Goal: Task Accomplishment & Management: Manage account settings

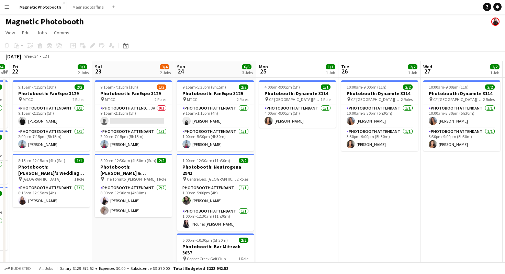
scroll to position [0, 267]
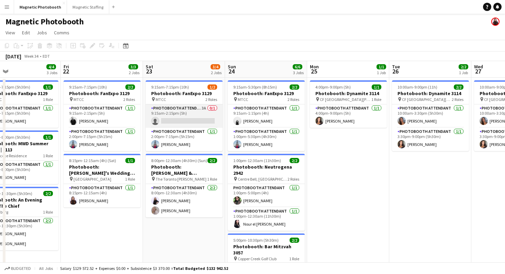
click at [191, 113] on app-card-role "Photobooth Attendant 3A 0/1 9:15am-2:15pm (5h) single-neutral-actions" at bounding box center [184, 115] width 77 height 23
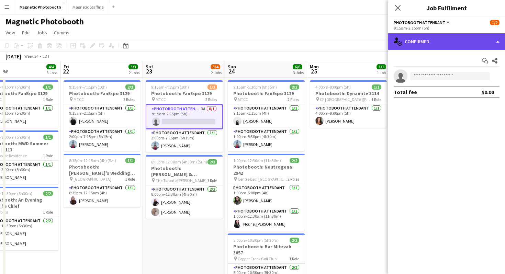
click at [466, 42] on div "single-neutral-actions-check-2 Confirmed" at bounding box center [446, 41] width 117 height 16
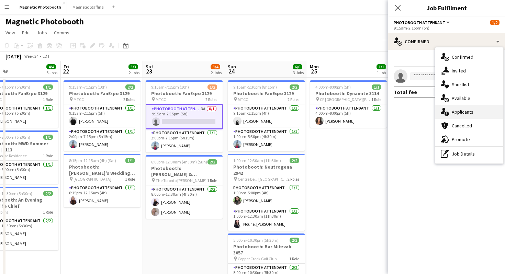
click at [474, 116] on div "single-neutral-actions-information Applicants" at bounding box center [469, 112] width 68 height 14
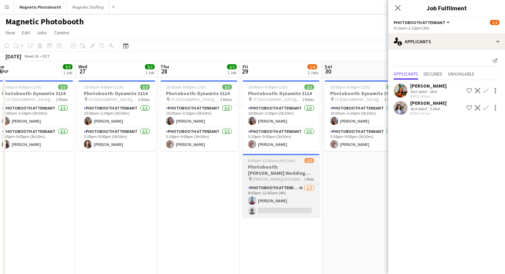
scroll to position [0, 338]
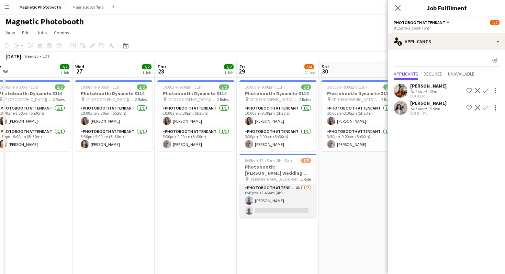
click at [290, 196] on app-card-role "Photobooth Attendant 4A [DATE] 8:45pm-12:45am (4h) [PERSON_NAME] single-neutral…" at bounding box center [277, 200] width 77 height 33
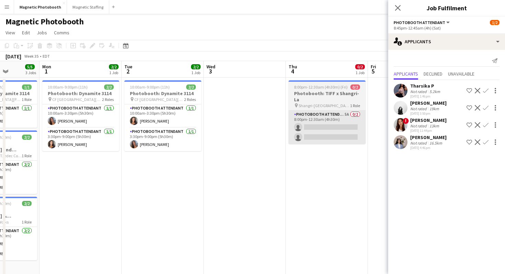
scroll to position [0, 295]
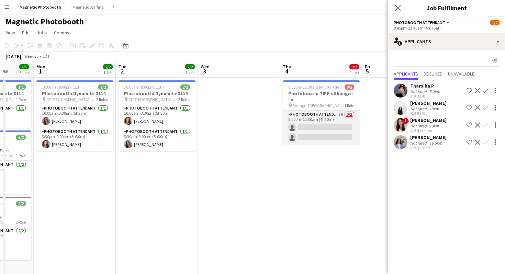
click at [336, 111] on app-card-role "Photobooth Attendant 5A 0/2 8:00pm-12:30am (4h30m) single-neutral-actions singl…" at bounding box center [321, 127] width 77 height 33
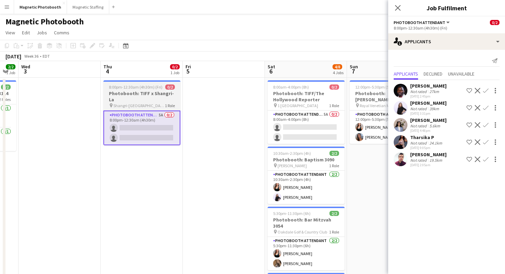
scroll to position [0, 315]
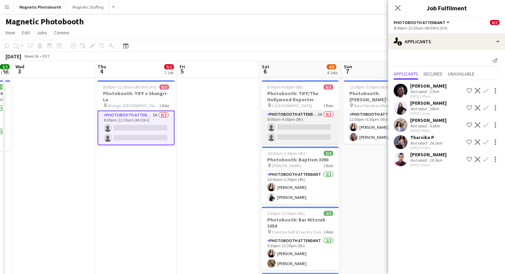
click at [308, 127] on app-card-role "Photobooth Attendant 5A 0/2 8:00am-4:00pm (8h) single-neutral-actions single-ne…" at bounding box center [300, 127] width 77 height 33
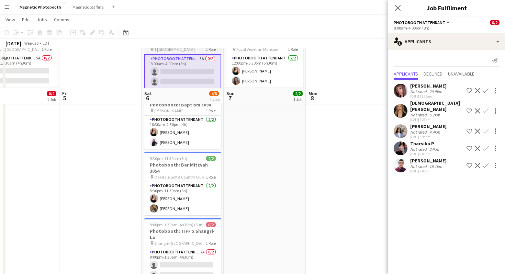
scroll to position [95, 0]
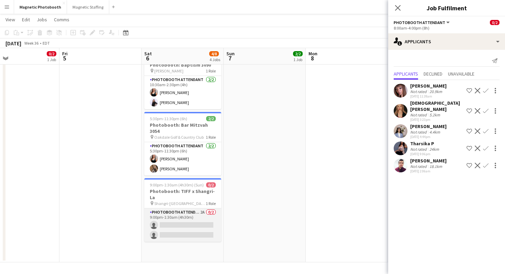
click at [197, 208] on app-card-role "Photobooth Attendant 2A 0/2 9:00pm-1:30am (4h30m) single-neutral-actions single…" at bounding box center [182, 224] width 77 height 33
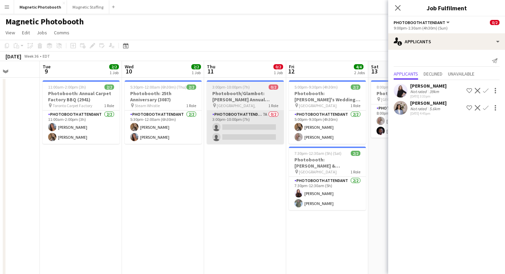
scroll to position [0, 289]
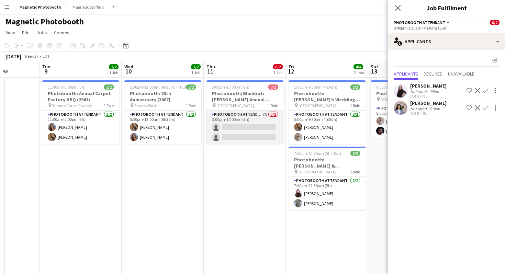
click at [271, 128] on app-card-role "Photobooth Attendant 7A 0/2 3:00pm-10:00pm (7h) single-neutral-actions single-n…" at bounding box center [244, 127] width 77 height 33
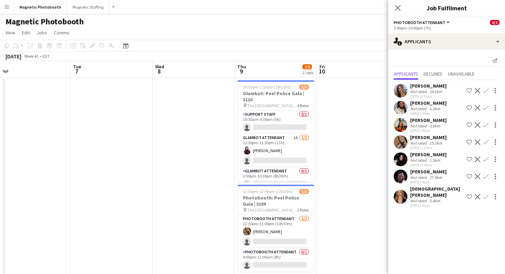
scroll to position [0, 172]
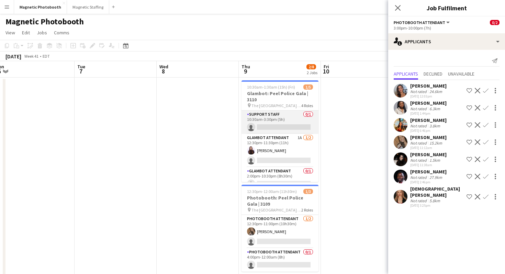
click at [299, 116] on app-card-role "Support Staff 0/1 10:30am-3:30pm (5h) single-neutral-actions" at bounding box center [279, 122] width 77 height 23
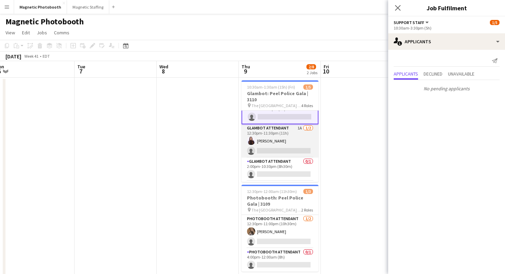
click at [297, 136] on app-card-role "Glambot Attendant 1A [DATE] 12:30pm-11:30pm (11h) [PERSON_NAME] single-neutral-…" at bounding box center [279, 140] width 77 height 33
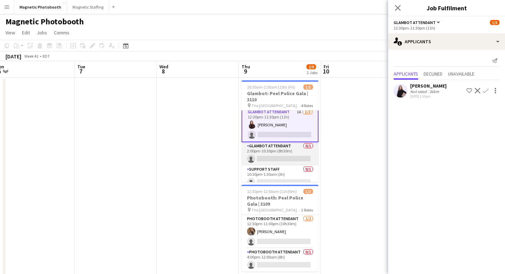
scroll to position [33, 0]
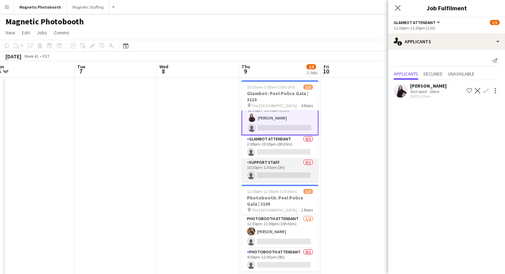
click at [287, 169] on app-card-role "Support Staff 0/1 10:30pm-1:30am (3h) single-neutral-actions" at bounding box center [279, 170] width 77 height 23
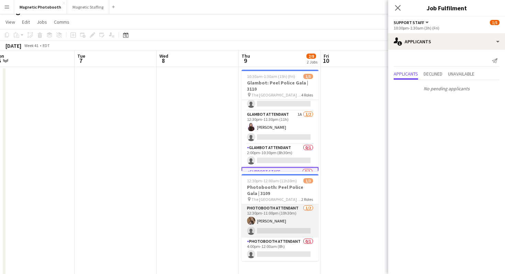
scroll to position [11, 0]
click at [294, 223] on app-card-role "Photobooth Attendant [DATE] 12:30pm-11:00pm (10h30m) [PERSON_NAME] single-neutr…" at bounding box center [279, 220] width 77 height 33
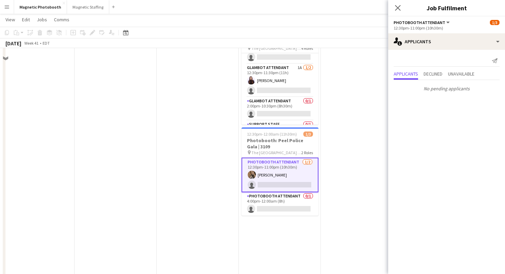
scroll to position [59, 0]
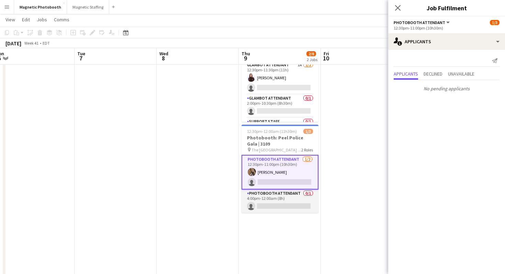
click at [292, 206] on app-card-role "Photobooth Attendant 0/1 4:00pm-12:00am (8h) single-neutral-actions" at bounding box center [279, 201] width 77 height 23
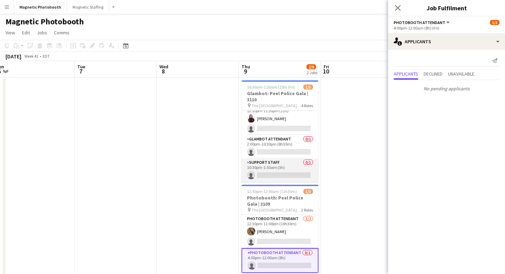
click at [291, 174] on app-card-role "Support Staff 0/1 10:30pm-1:30am (3h) single-neutral-actions" at bounding box center [279, 170] width 77 height 23
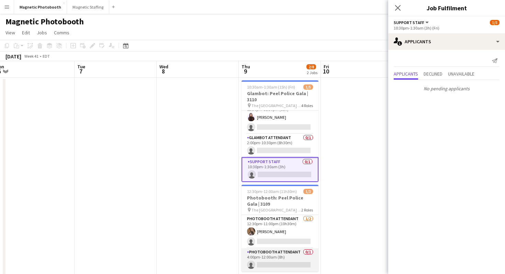
click at [290, 259] on app-card-role "Photobooth Attendant 0/1 4:00pm-12:00am (8h) single-neutral-actions" at bounding box center [279, 259] width 77 height 23
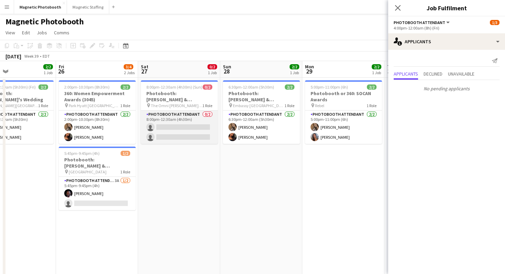
click at [191, 140] on app-card-role "Photobooth Attendant 0/2 8:00pm-12:30am (4h30m) single-neutral-actions single-n…" at bounding box center [179, 127] width 77 height 33
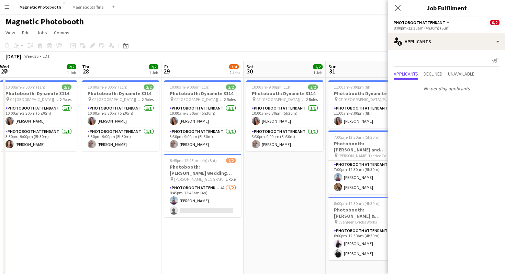
scroll to position [0, 165]
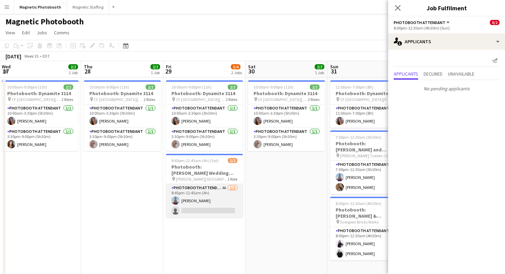
click at [210, 199] on app-card-role "Photobooth Attendant 4A [DATE] 8:45pm-12:45am (4h) [PERSON_NAME] single-neutral…" at bounding box center [204, 200] width 77 height 33
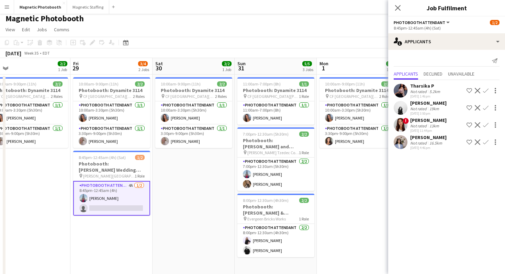
scroll to position [5, 0]
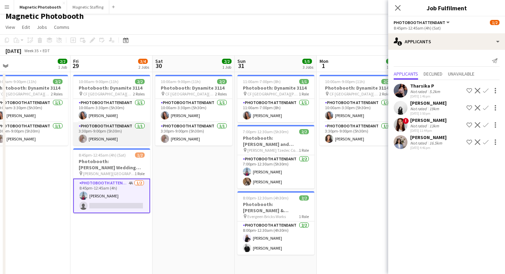
click at [112, 133] on app-card-role "Photobooth Attendant [DATE] 3:30pm-9:00pm (5h30m) [PERSON_NAME]" at bounding box center [111, 133] width 77 height 23
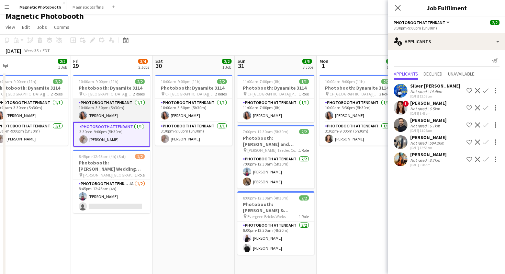
click at [127, 110] on app-card-role "Photobooth Attendant [DATE] 10:00am-3:30pm (5h30m) [PERSON_NAME]" at bounding box center [111, 110] width 77 height 23
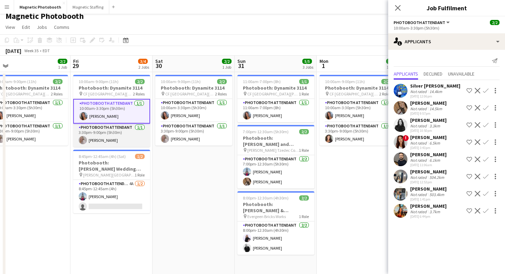
click at [121, 134] on app-card-role "Photobooth Attendant [DATE] 3:30pm-9:00pm (5h30m) [PERSON_NAME]" at bounding box center [111, 135] width 77 height 23
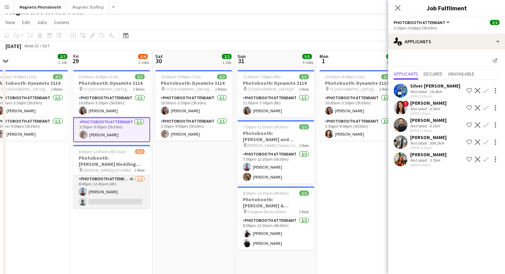
scroll to position [8, 0]
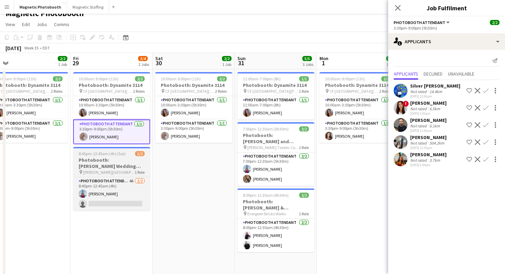
click at [139, 175] on app-job-card "8:45pm-12:45am (4h) (Sat) 1/2 Photobooth: [PERSON_NAME] Wedding (3134) pin [PER…" at bounding box center [111, 179] width 77 height 64
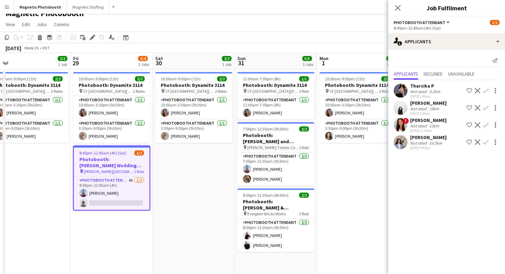
click at [137, 162] on h3 "Photobooth: [PERSON_NAME] Wedding (3134)" at bounding box center [112, 162] width 76 height 12
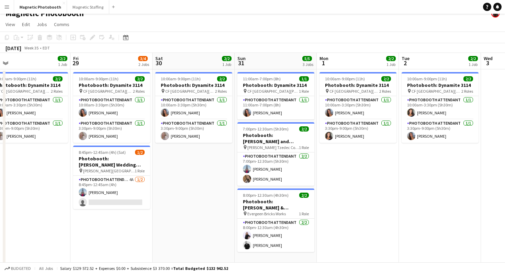
scroll to position [0, 254]
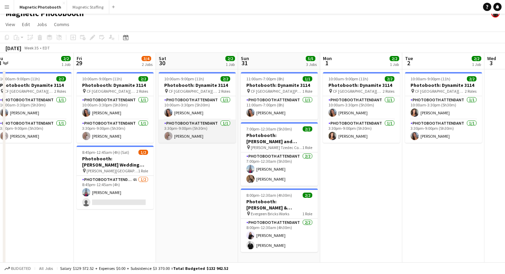
click at [193, 136] on app-card-role "Photobooth Attendant [DATE] 3:30pm-9:00pm (5h30m) [PERSON_NAME]" at bounding box center [197, 130] width 77 height 23
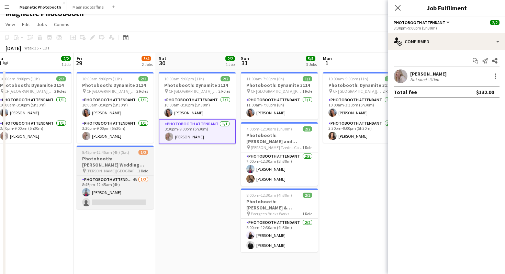
click at [124, 159] on h3 "Photobooth: [PERSON_NAME] Wedding (3134)" at bounding box center [115, 162] width 77 height 12
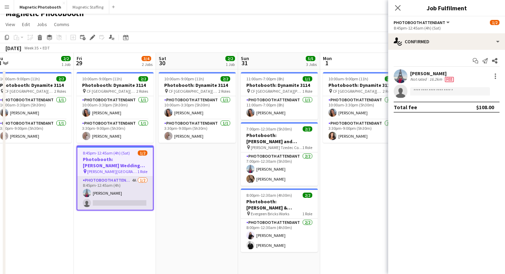
click at [116, 193] on app-card-role "Photobooth Attendant 4A [DATE] 8:45pm-12:45am (4h) [PERSON_NAME] single-neutral…" at bounding box center [115, 192] width 76 height 33
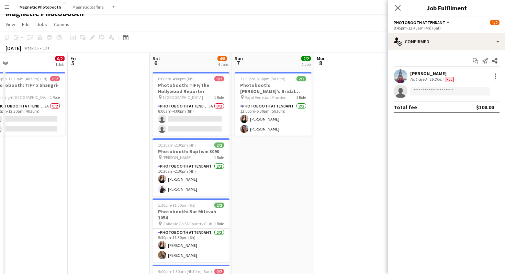
scroll to position [10, 0]
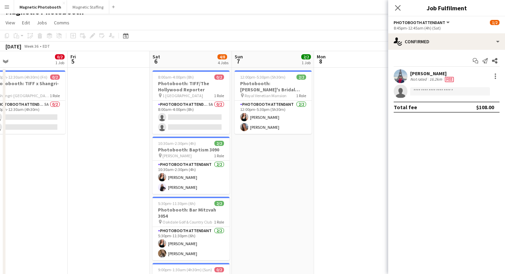
click at [119, 119] on app-date-cell at bounding box center [109, 222] width 82 height 308
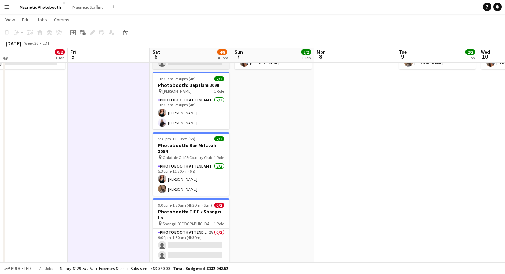
scroll to position [72, 0]
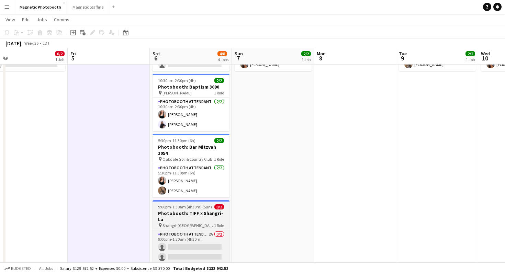
click at [174, 222] on div "pin Shangri-La Toronto 1 Role" at bounding box center [190, 224] width 77 height 5
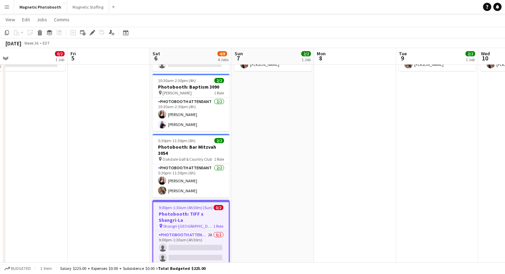
click at [76, 112] on app-date-cell at bounding box center [109, 159] width 82 height 308
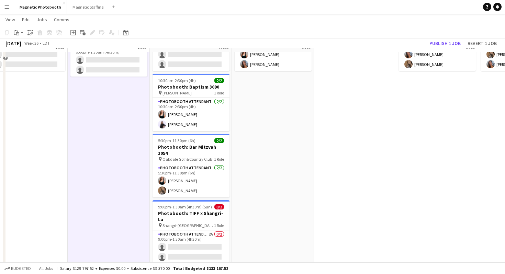
scroll to position [0, 0]
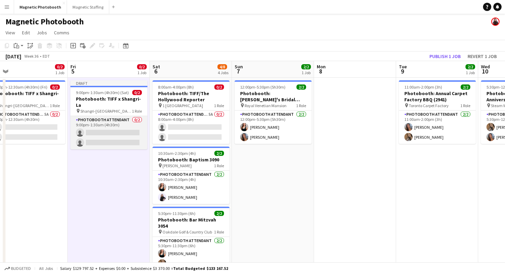
click at [89, 116] on app-card-role "Photobooth Attendant 0/2 9:00pm-1:30am (4h30m) single-neutral-actions single-ne…" at bounding box center [108, 132] width 77 height 33
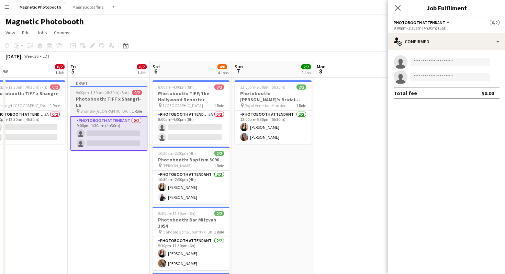
click at [96, 100] on h3 "Photobooth: TIFF x Shangri-La" at bounding box center [108, 102] width 77 height 12
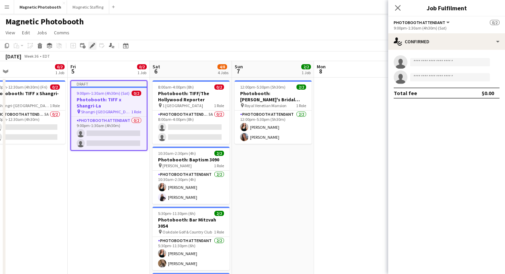
click at [90, 46] on icon "Edit" at bounding box center [92, 45] width 5 height 5
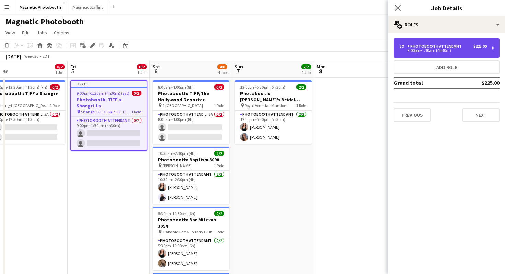
click at [424, 47] on div "Photobooth Attendant" at bounding box center [435, 46] width 57 height 5
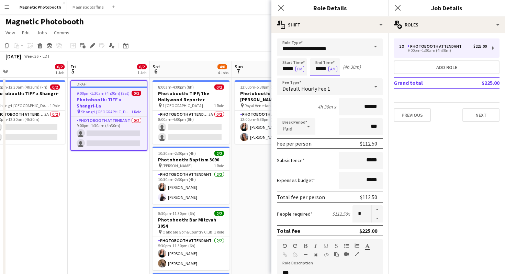
click at [317, 70] on input "*****" at bounding box center [325, 66] width 30 height 17
type input "*****"
click at [317, 80] on div at bounding box center [318, 79] width 14 height 7
click at [286, 67] on input "*****" at bounding box center [292, 66] width 30 height 17
click at [285, 77] on div at bounding box center [285, 79] width 14 height 7
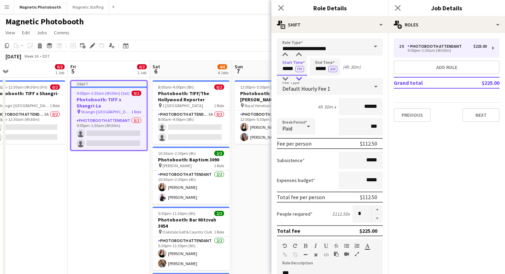
type input "*****"
click at [301, 79] on div at bounding box center [299, 79] width 14 height 7
click at [325, 67] on input "*****" at bounding box center [325, 66] width 30 height 17
type input "*****"
click at [336, 56] on div at bounding box center [332, 54] width 14 height 7
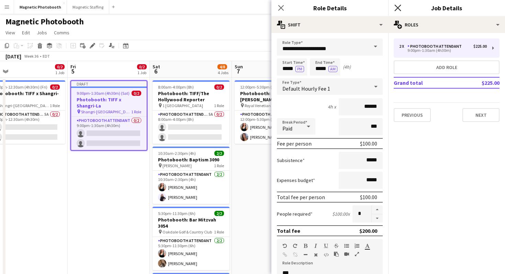
click at [397, 9] on icon "Close pop-in" at bounding box center [397, 7] width 7 height 7
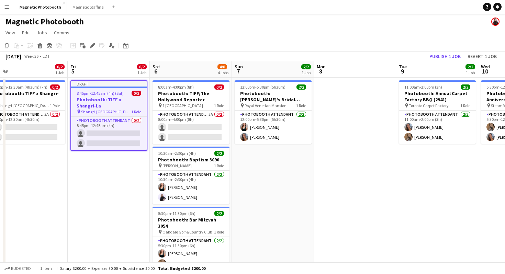
click at [448, 51] on div "[DATE] Week 36 • EDT Publish 1 job Revert 1 job" at bounding box center [252, 56] width 505 height 10
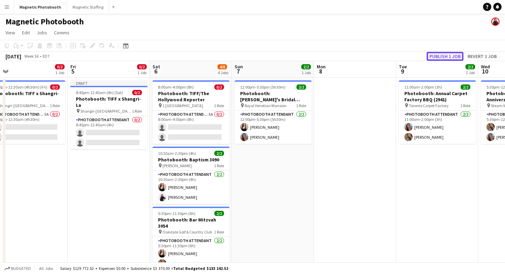
click at [448, 57] on button "Publish 1 job" at bounding box center [444, 56] width 37 height 9
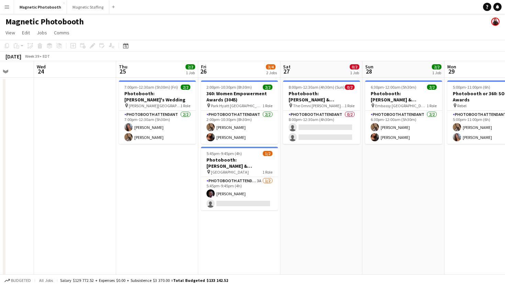
scroll to position [0, 186]
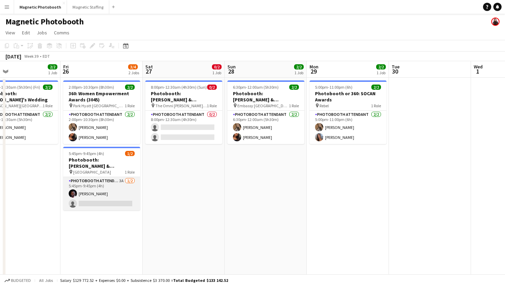
click at [100, 189] on app-card-role "Photobooth Attendant 3A [DATE] 5:45pm-9:45pm (4h) [PERSON_NAME] single-neutral-…" at bounding box center [101, 193] width 77 height 33
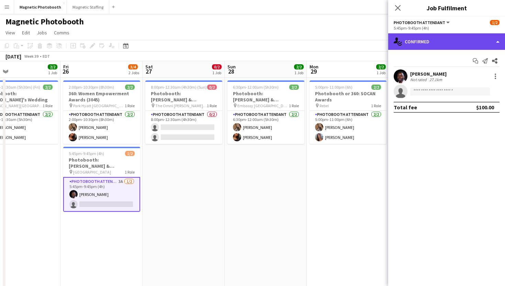
click at [434, 44] on div "single-neutral-actions-check-2 Confirmed" at bounding box center [446, 41] width 117 height 16
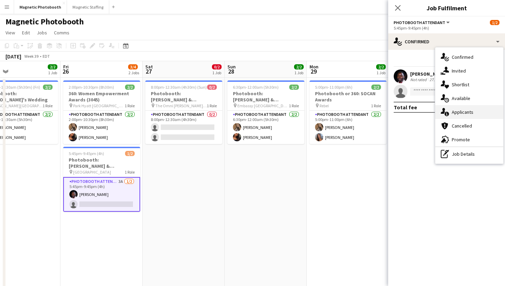
click at [469, 114] on div "single-neutral-actions-information Applicants" at bounding box center [469, 112] width 68 height 14
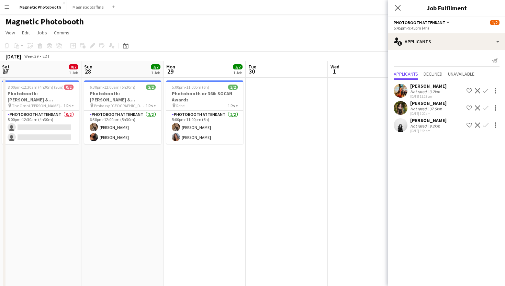
scroll to position [0, 180]
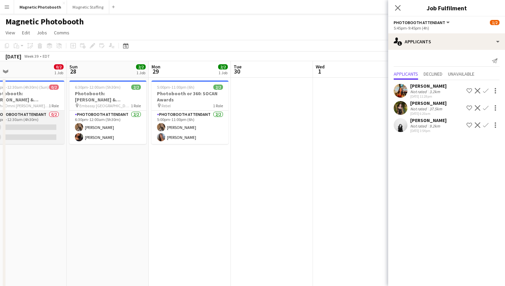
click at [25, 116] on app-card-role "Photobooth Attendant 0/2 8:00pm-12:30am (4h30m) single-neutral-actions single-n…" at bounding box center [25, 127] width 77 height 33
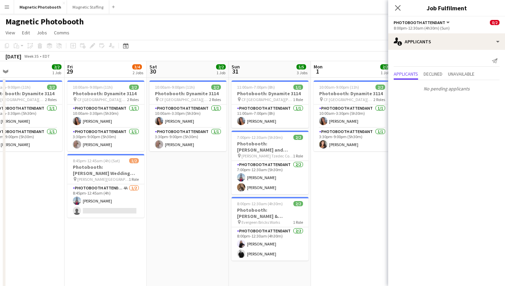
scroll to position [0, 178]
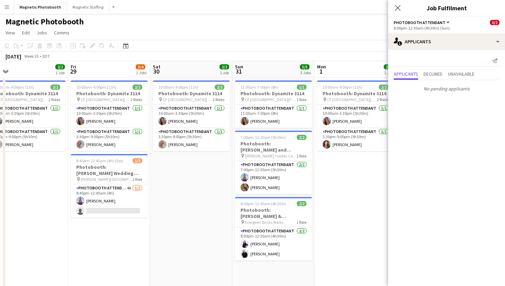
click at [114, 219] on app-date-cell "10:00am-9:00pm (11h) 2/2 Photobooth: Dynamite 3114 pin CF Toronto [PERSON_NAME]…" at bounding box center [109, 232] width 82 height 308
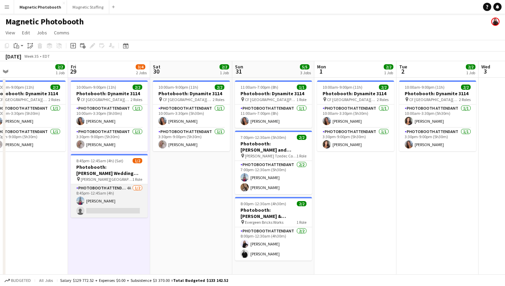
click at [112, 209] on app-card-role "Photobooth Attendant 4A [DATE] 8:45pm-12:45am (4h) [PERSON_NAME] single-neutral…" at bounding box center [109, 200] width 77 height 33
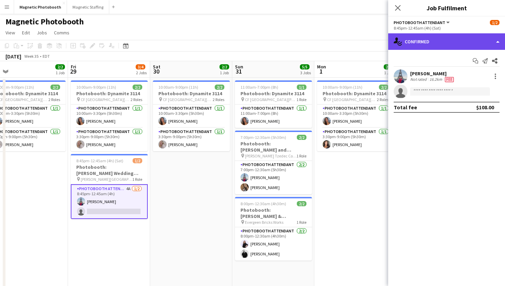
click at [417, 40] on div "single-neutral-actions-check-2 Confirmed" at bounding box center [446, 41] width 117 height 16
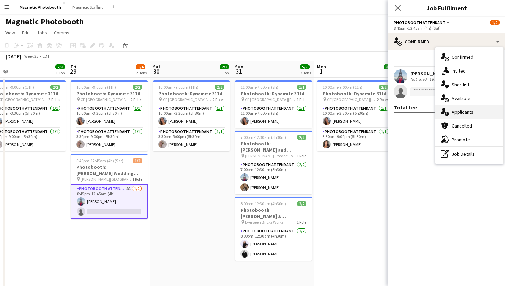
click at [461, 108] on div "single-neutral-actions-information Applicants" at bounding box center [469, 112] width 68 height 14
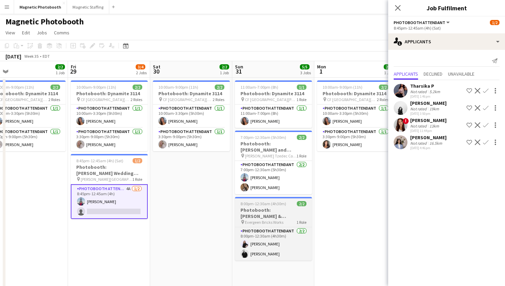
click at [280, 217] on h3 "Photobooth: [PERSON_NAME] & [PERSON_NAME]'s Wedding 2881" at bounding box center [273, 213] width 77 height 12
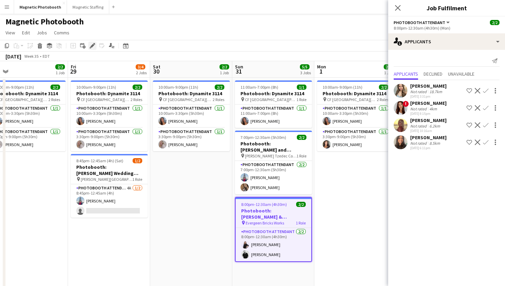
click at [89, 47] on div "Edit" at bounding box center [92, 46] width 8 height 8
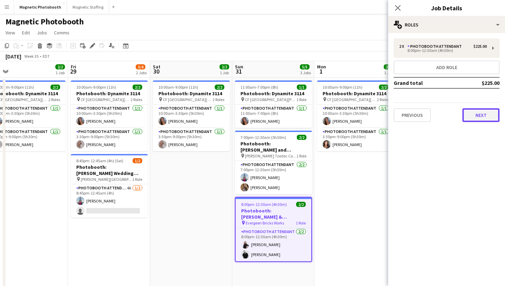
click at [485, 111] on button "Next" at bounding box center [480, 115] width 37 height 14
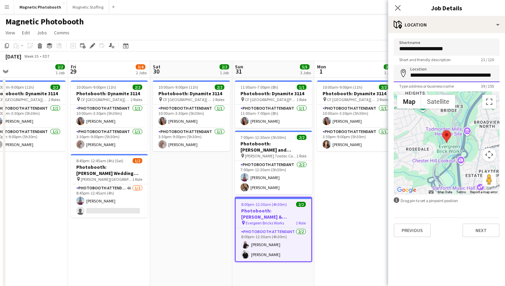
click at [444, 72] on input "**********" at bounding box center [446, 73] width 106 height 17
click at [283, 219] on h3 "Photobooth: [PERSON_NAME] & [PERSON_NAME]'s Wedding 2881" at bounding box center [274, 213] width 76 height 12
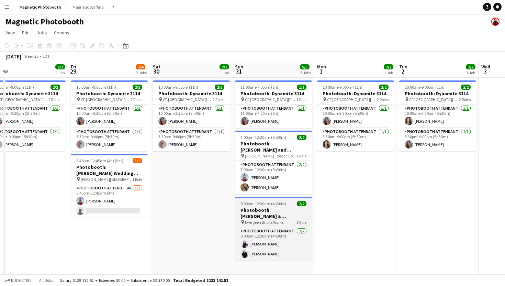
click at [283, 219] on span "Evergeen Bricks Works" at bounding box center [264, 221] width 38 height 5
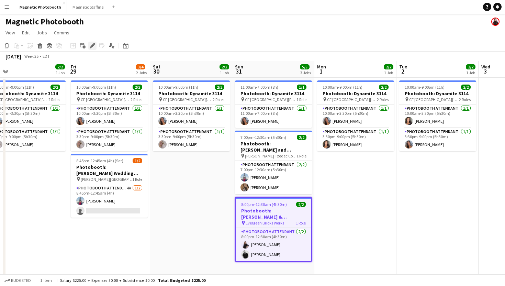
click at [92, 46] on icon at bounding box center [92, 46] width 4 height 4
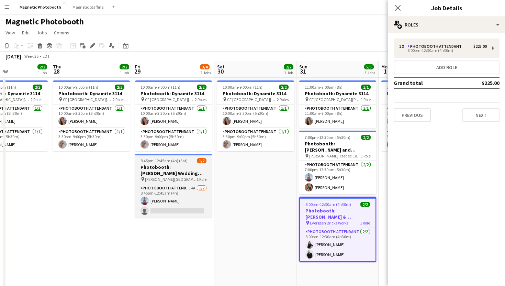
click at [204, 165] on h3 "Photobooth: [PERSON_NAME] Wedding (3134)" at bounding box center [173, 170] width 77 height 12
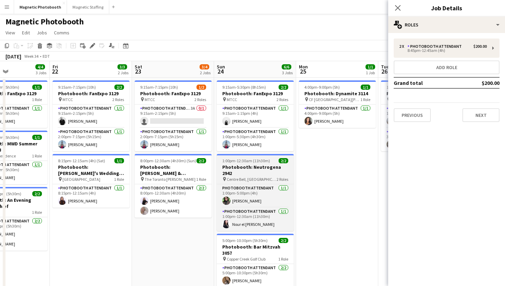
scroll to position [0, 184]
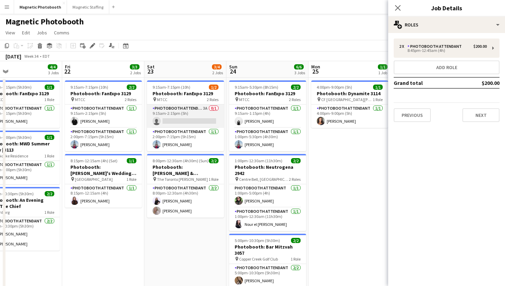
click at [196, 119] on app-card-role "Photobooth Attendant 3A 0/1 9:15am-2:15pm (5h) single-neutral-actions" at bounding box center [185, 115] width 77 height 23
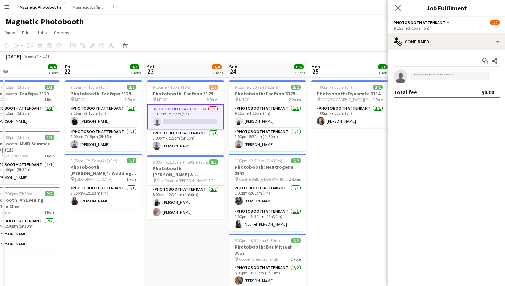
click at [199, 119] on app-card-role "Photobooth Attendant 3A 0/1 9:15am-2:15pm (5h) single-neutral-actions" at bounding box center [185, 116] width 77 height 25
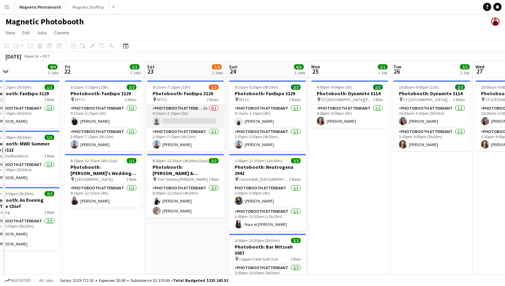
click at [199, 119] on app-card-role "Photobooth Attendant 3A 0/1 9:15am-2:15pm (5h) single-neutral-actions" at bounding box center [185, 115] width 77 height 23
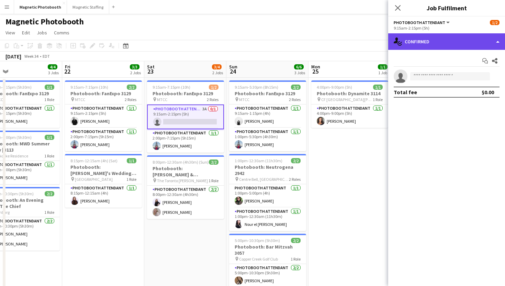
click at [434, 43] on div "single-neutral-actions-check-2 Confirmed" at bounding box center [446, 41] width 117 height 16
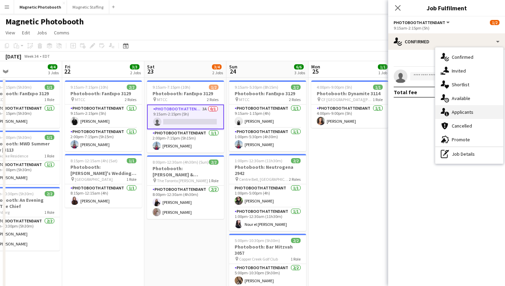
click at [468, 114] on div "single-neutral-actions-information Applicants" at bounding box center [469, 112] width 68 height 14
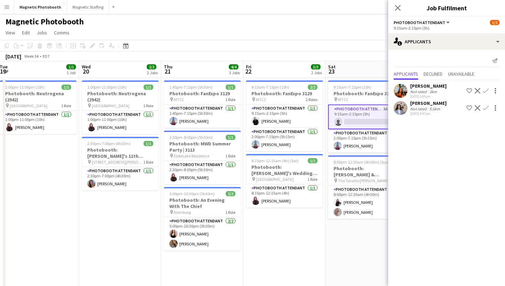
scroll to position [0, 256]
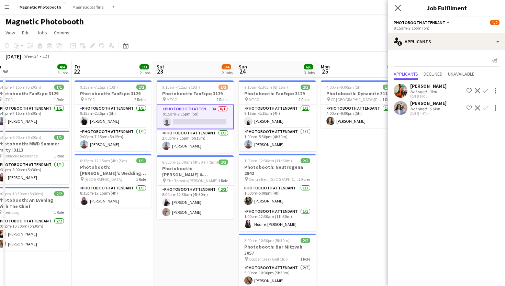
click at [401, 5] on app-icon "Close pop-in" at bounding box center [398, 8] width 10 height 10
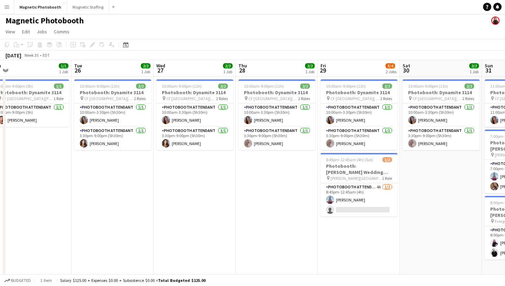
scroll to position [0, 263]
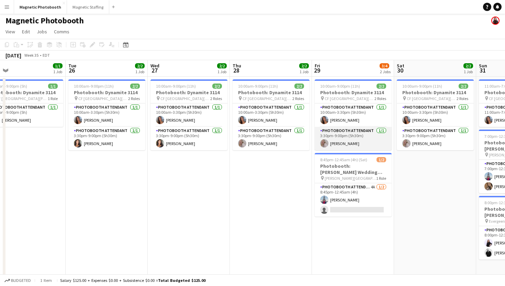
click at [356, 142] on app-card-role "Photobooth Attendant [DATE] 3:30pm-9:00pm (5h30m) [PERSON_NAME]" at bounding box center [352, 138] width 77 height 23
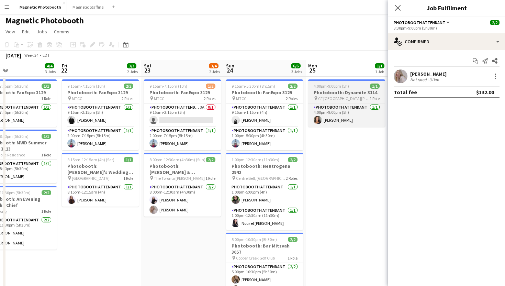
scroll to position [0, 182]
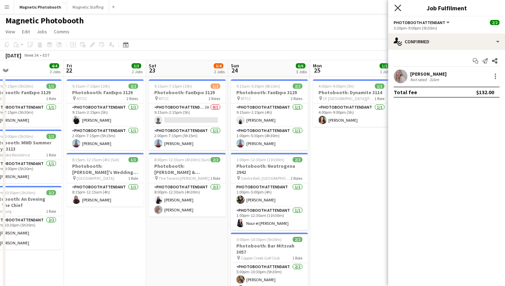
click at [398, 8] on icon at bounding box center [397, 7] width 7 height 7
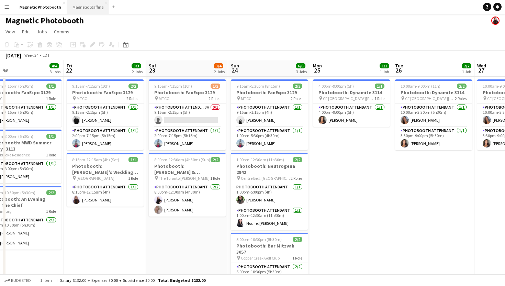
click at [85, 7] on button "Magnetic Staffing Close" at bounding box center [88, 6] width 42 height 13
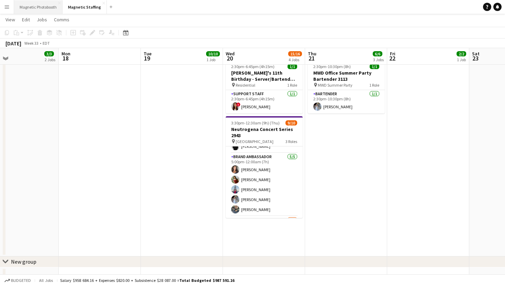
click at [43, 5] on button "Magnetic Photobooth Close" at bounding box center [38, 6] width 48 height 13
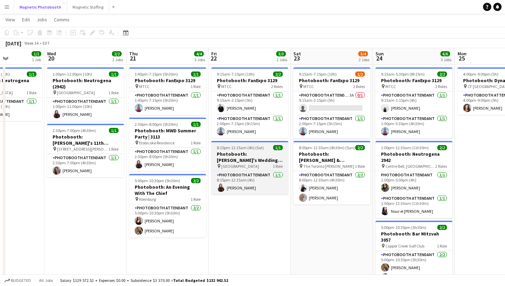
scroll to position [0, 148]
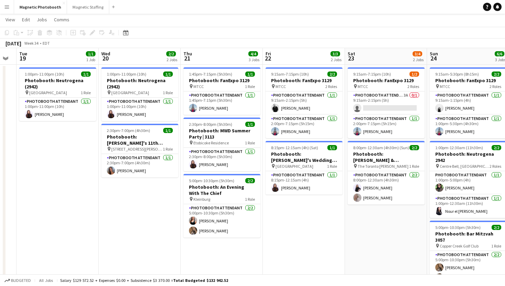
click at [131, 179] on app-date-cell "1:00pm-11:00pm (10h) 1/1 Photobooth: Neutrogena (2942) pin [GEOGRAPHIC_DATA] 1 …" at bounding box center [140, 195] width 82 height 261
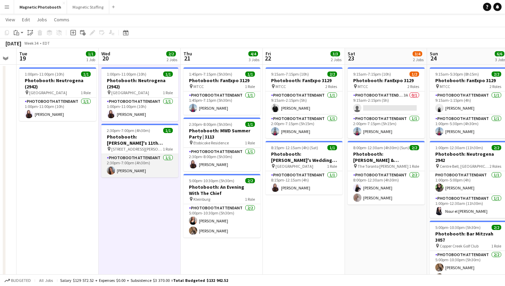
click at [137, 172] on app-card-role "Photobooth Attendant [DATE] 2:30pm-7:00pm (4h30m) [PERSON_NAME]" at bounding box center [139, 165] width 77 height 23
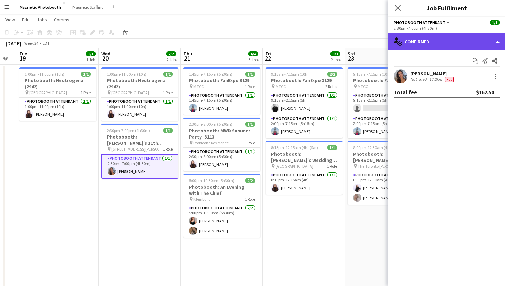
click at [440, 42] on div "single-neutral-actions-check-2 Confirmed" at bounding box center [446, 41] width 117 height 16
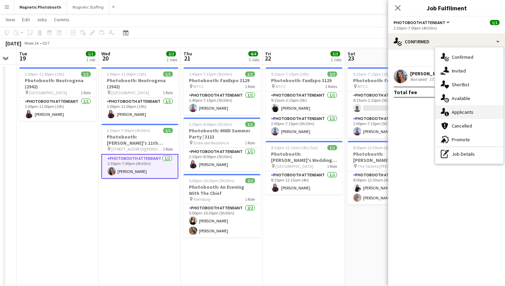
click at [455, 116] on div "single-neutral-actions-information Applicants" at bounding box center [469, 112] width 68 height 14
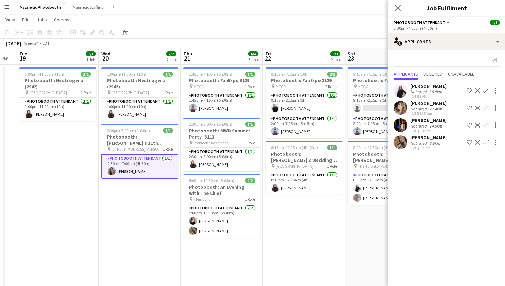
click at [440, 148] on div "[DATE] 6:27pm" at bounding box center [428, 148] width 36 height 4
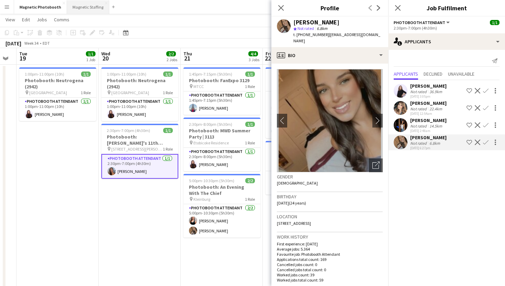
click at [88, 8] on button "Magnetic Staffing Close" at bounding box center [88, 6] width 42 height 13
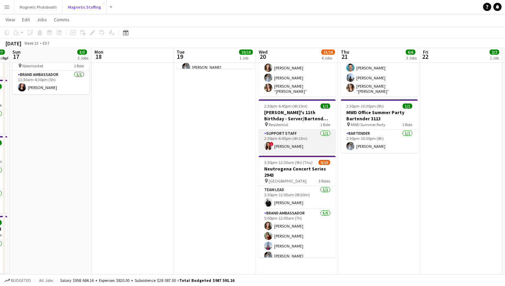
scroll to position [111, 0]
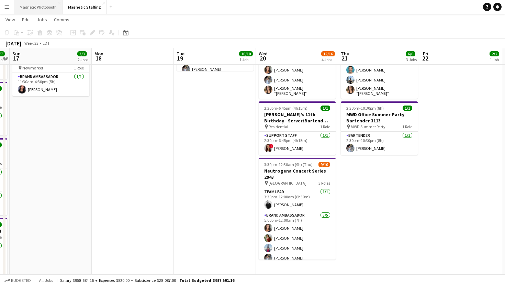
click at [32, 10] on button "Magnetic Photobooth Close" at bounding box center [38, 6] width 48 height 13
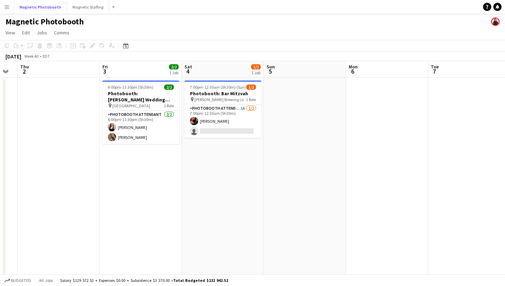
scroll to position [0, 231]
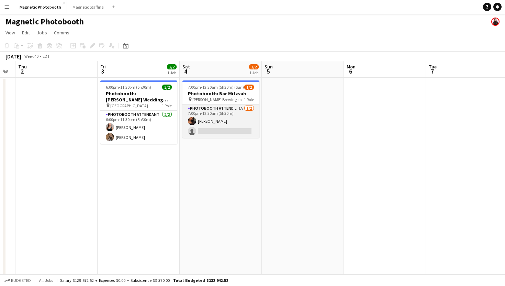
click at [243, 124] on app-card-role "Photobooth Attendant 1A [DATE] 7:00pm-12:30am (5h30m) [PERSON_NAME] single-neut…" at bounding box center [220, 120] width 77 height 33
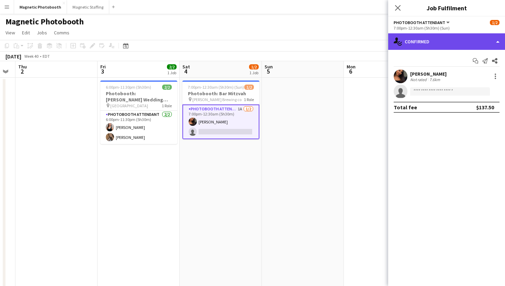
click at [425, 41] on div "single-neutral-actions-check-2 Confirmed" at bounding box center [446, 41] width 117 height 16
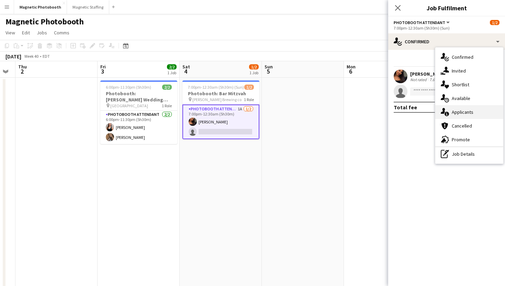
click at [443, 117] on div "single-neutral-actions-information Applicants" at bounding box center [469, 112] width 68 height 14
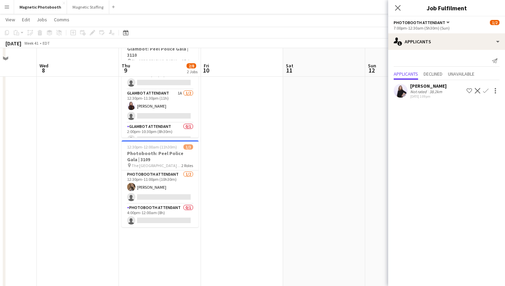
scroll to position [63, 0]
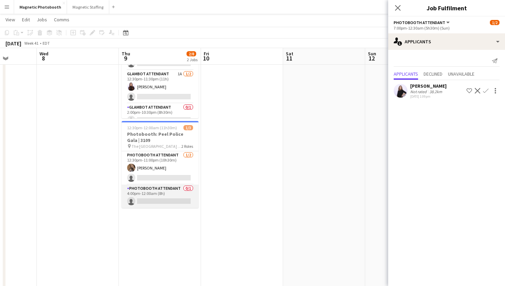
click at [160, 198] on app-card-role "Photobooth Attendant 0/1 4:00pm-12:00am (8h) single-neutral-actions" at bounding box center [160, 195] width 77 height 23
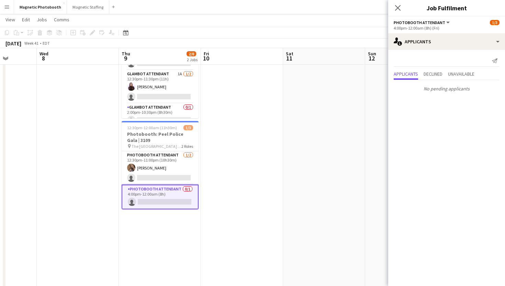
click at [180, 204] on app-card-role "Photobooth Attendant 0/1 4:00pm-12:00am (8h) single-neutral-actions" at bounding box center [160, 196] width 77 height 25
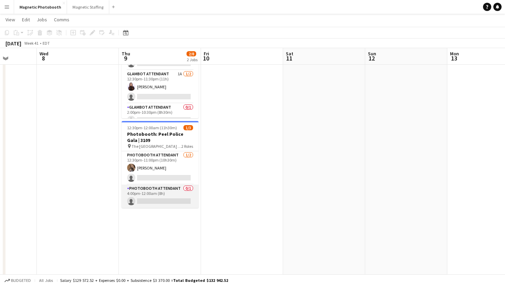
click at [185, 202] on app-card-role "Photobooth Attendant 0/1 4:00pm-12:00am (8h) single-neutral-actions" at bounding box center [160, 195] width 77 height 23
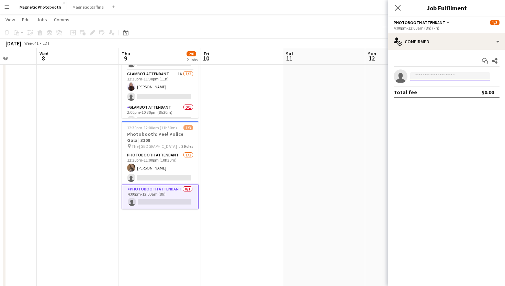
click at [474, 72] on input at bounding box center [450, 76] width 80 height 8
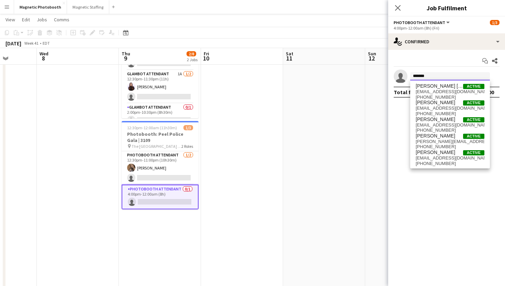
scroll to position [58, 0]
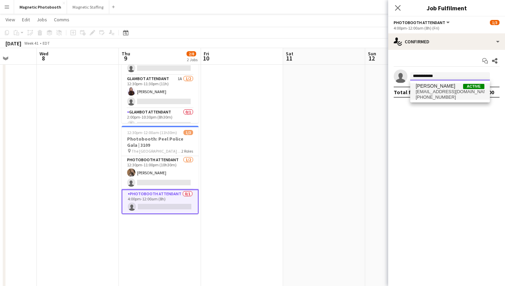
type input "**********"
click at [433, 90] on span "[EMAIL_ADDRESS][DOMAIN_NAME]" at bounding box center [449, 91] width 69 height 5
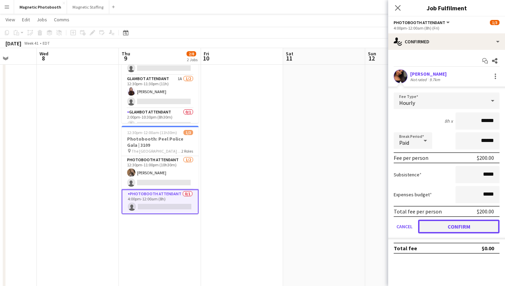
click at [443, 229] on button "Confirm" at bounding box center [458, 226] width 81 height 14
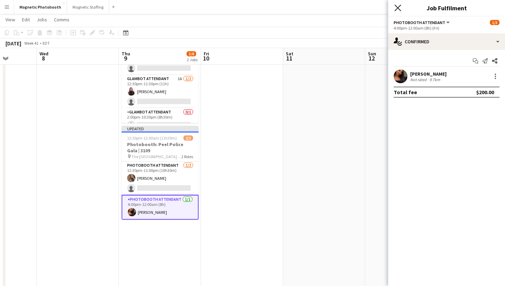
click at [396, 9] on icon at bounding box center [397, 7] width 7 height 7
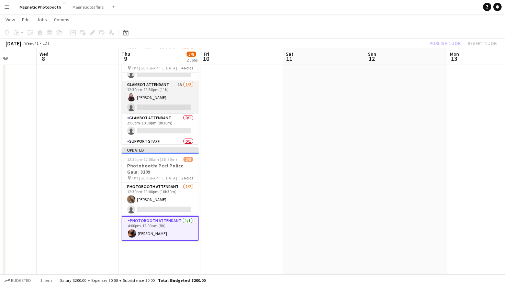
scroll to position [14, 0]
click at [389, 26] on app-page-menu "View Day view expanded Day view collapsed Month view Date picker Jump to [DATE]…" at bounding box center [252, 20] width 505 height 13
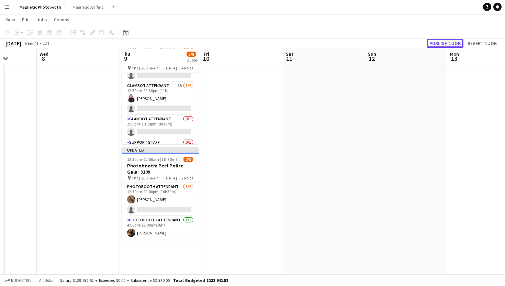
click at [452, 43] on button "Publish 1 job" at bounding box center [444, 43] width 37 height 9
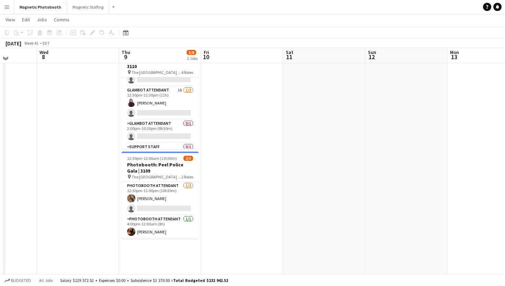
scroll to position [31, 0]
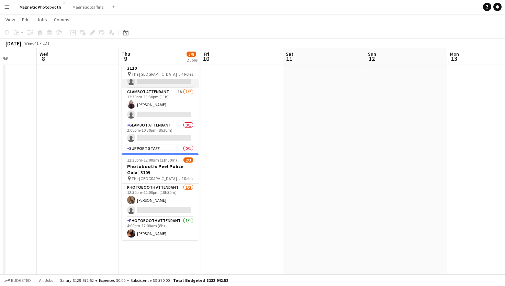
click at [154, 83] on app-card-role "Support Staff 0/1 10:30am-3:30pm (5h) single-neutral-actions" at bounding box center [160, 76] width 77 height 23
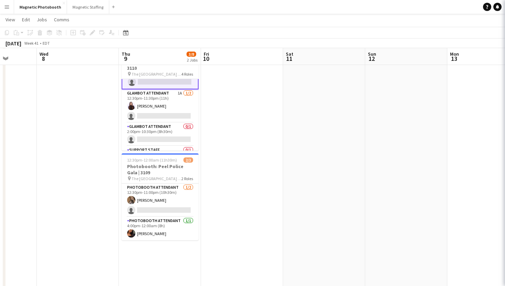
scroll to position [15, 0]
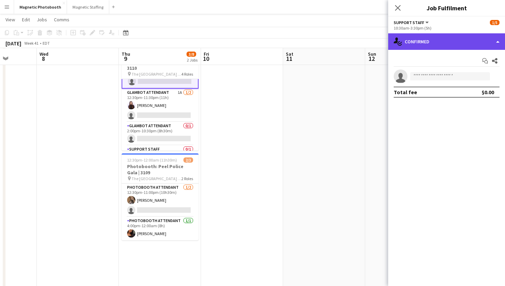
click at [447, 43] on div "single-neutral-actions-check-2 Confirmed" at bounding box center [446, 41] width 117 height 16
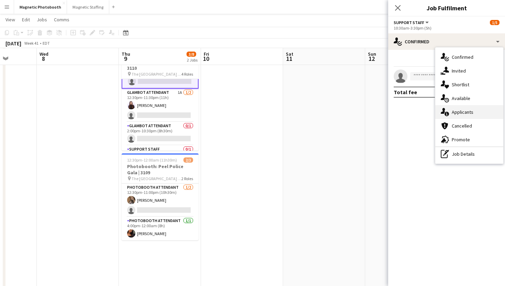
click at [475, 115] on div "single-neutral-actions-information Applicants" at bounding box center [469, 112] width 68 height 14
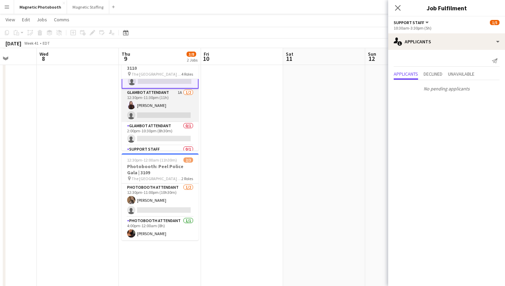
click at [153, 111] on app-card-role "Glambot Attendant 1A [DATE] 12:30pm-11:30pm (11h) [PERSON_NAME] single-neutral-…" at bounding box center [160, 105] width 77 height 33
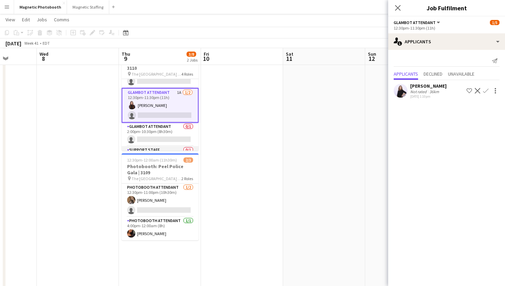
click at [164, 146] on app-card-role "Support Staff 0/1 10:30pm-1:30am (3h) single-neutral-actions" at bounding box center [160, 157] width 77 height 23
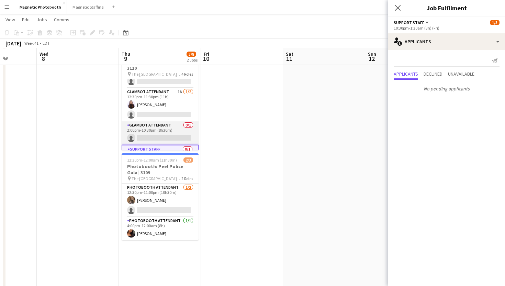
click at [167, 136] on app-card-role "Glambot Attendant 0/1 2:00pm-10:30pm (8h30m) single-neutral-actions" at bounding box center [160, 132] width 77 height 23
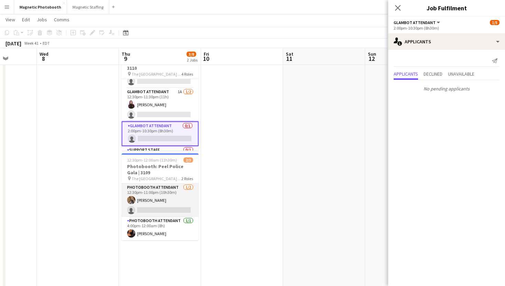
click at [163, 203] on app-card-role "Photobooth Attendant [DATE] 12:30pm-11:00pm (10h30m) [PERSON_NAME] single-neutr…" at bounding box center [160, 199] width 77 height 33
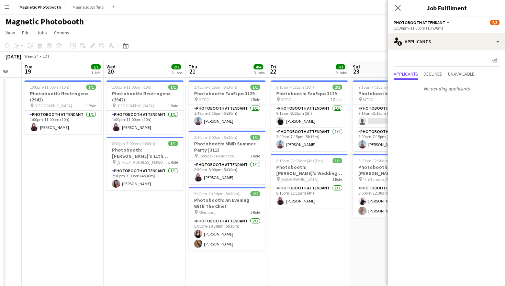
scroll to position [0, 230]
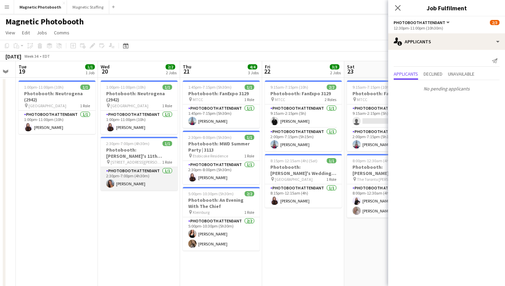
click at [158, 182] on app-card-role "Photobooth Attendant [DATE] 2:30pm-7:00pm (4h30m) [PERSON_NAME]" at bounding box center [139, 178] width 77 height 23
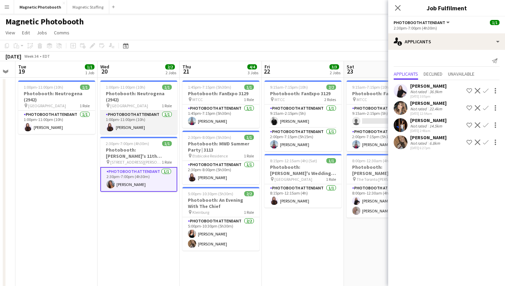
click at [155, 121] on app-card-role "Photobooth Attendant [DATE] 1:00pm-11:00pm (10h) [PERSON_NAME]" at bounding box center [138, 122] width 77 height 23
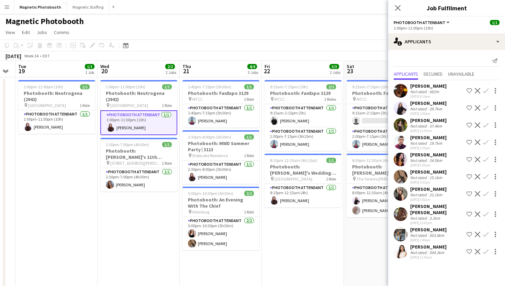
scroll to position [0, 0]
click at [160, 119] on app-card-role "Photobooth Attendant [DATE] 1:00pm-11:00pm (10h) [PERSON_NAME]" at bounding box center [138, 123] width 77 height 25
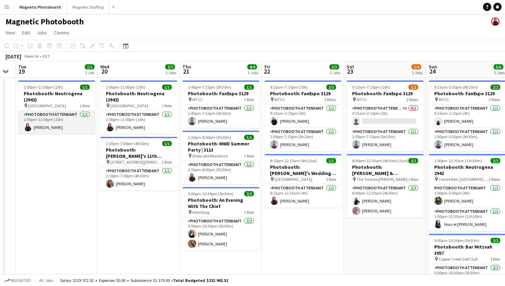
click at [65, 118] on app-card-role "Photobooth Attendant [DATE] 1:00pm-11:00pm (10h) [PERSON_NAME]" at bounding box center [56, 122] width 77 height 23
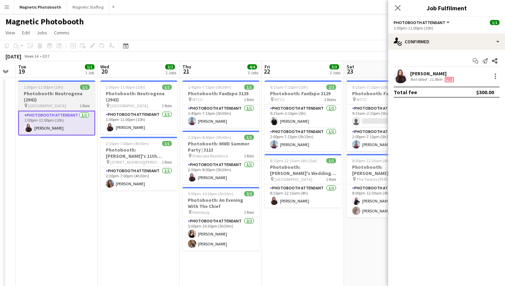
click at [50, 90] on h3 "Photobooth: Neutrogena (2942)" at bounding box center [56, 96] width 77 height 12
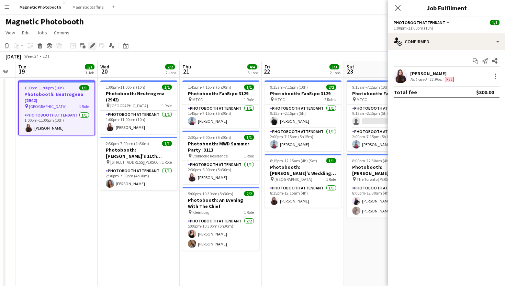
click at [92, 47] on icon "Edit" at bounding box center [92, 45] width 5 height 5
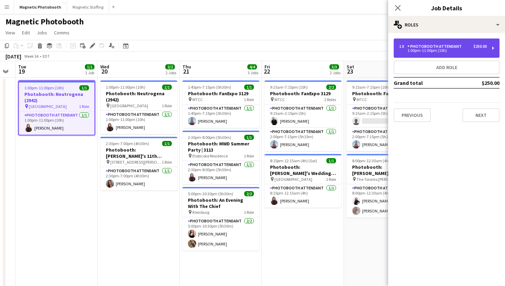
click at [440, 43] on div "1 x Photobooth Attendant $250.00 1:00pm-11:00pm (10h)" at bounding box center [446, 47] width 106 height 19
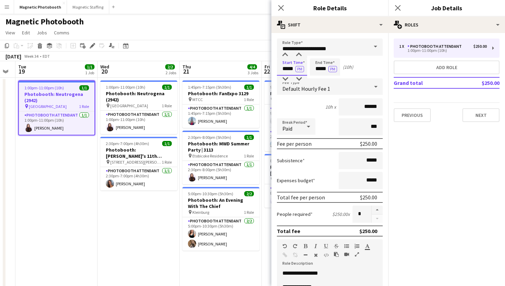
click at [288, 68] on input "*****" at bounding box center [292, 66] width 30 height 17
click at [284, 55] on div at bounding box center [285, 54] width 14 height 7
type input "*****"
click at [284, 55] on div at bounding box center [285, 54] width 14 height 7
click at [311, 68] on input "*****" at bounding box center [325, 66] width 30 height 17
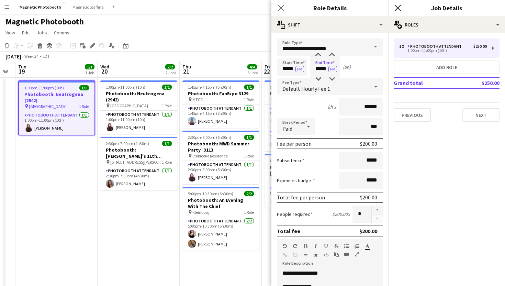
click at [400, 7] on icon "Close pop-in" at bounding box center [397, 7] width 7 height 7
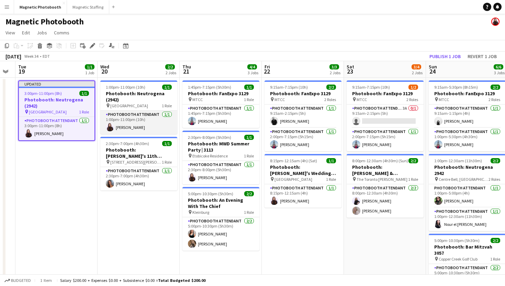
click at [159, 121] on app-card-role "Photobooth Attendant [DATE] 1:00pm-11:00pm (10h) [PERSON_NAME]" at bounding box center [138, 122] width 77 height 23
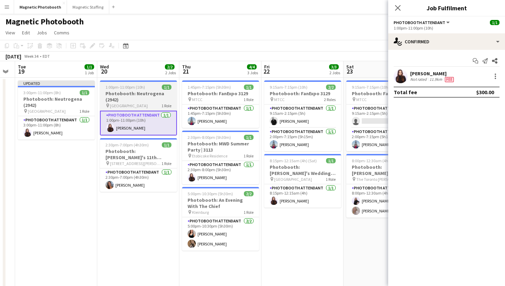
click at [129, 99] on h3 "Photobooth: Neutrogena (2942)" at bounding box center [138, 96] width 77 height 12
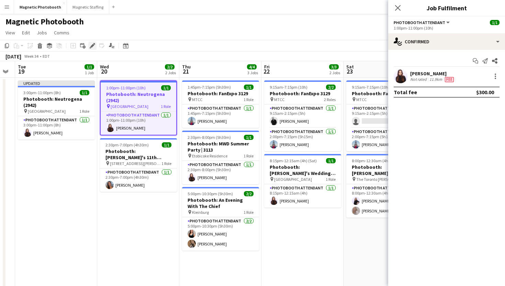
click at [89, 46] on div "Edit" at bounding box center [92, 46] width 8 height 8
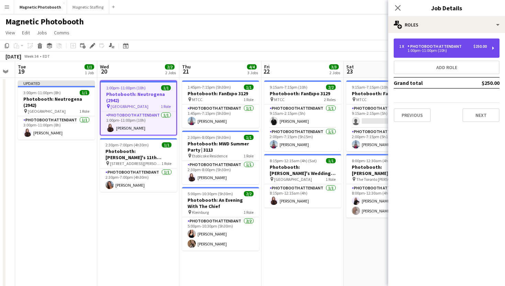
click at [408, 51] on div "1:00pm-11:00pm (10h)" at bounding box center [443, 50] width 88 height 3
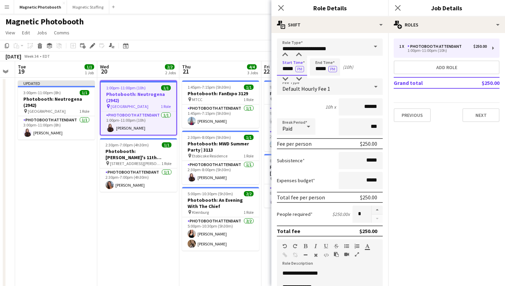
click at [286, 70] on input "*****" at bounding box center [292, 66] width 30 height 17
click at [286, 78] on div at bounding box center [285, 79] width 14 height 7
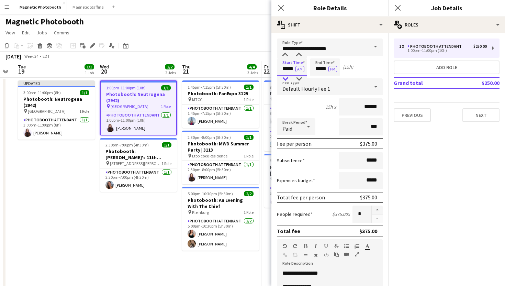
click at [286, 78] on div at bounding box center [285, 79] width 14 height 7
click at [286, 77] on div at bounding box center [285, 79] width 14 height 7
click at [285, 82] on div at bounding box center [285, 79] width 14 height 7
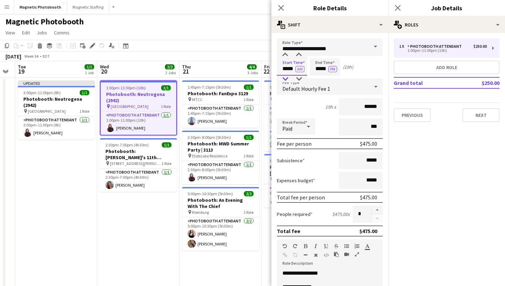
type input "*****"
click at [288, 77] on div at bounding box center [285, 79] width 14 height 7
click at [297, 70] on button "AM" at bounding box center [299, 69] width 9 height 6
click at [395, 9] on icon "Close pop-in" at bounding box center [397, 7] width 7 height 7
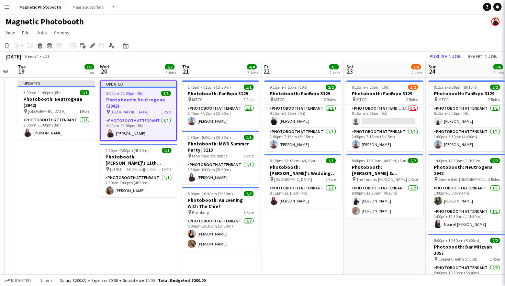
click at [395, 9] on app-navbar "Menu Boards Boards Boards All jobs Status Workforce Workforce My Workforce Recr…" at bounding box center [252, 7] width 505 height 14
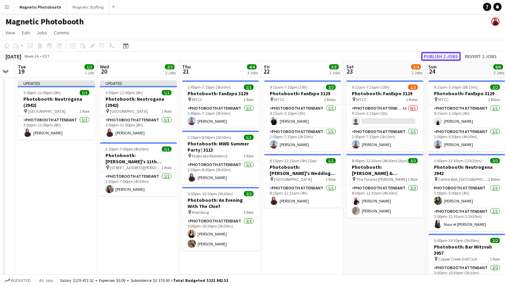
click at [437, 57] on button "Publish 2 jobs" at bounding box center [440, 56] width 39 height 9
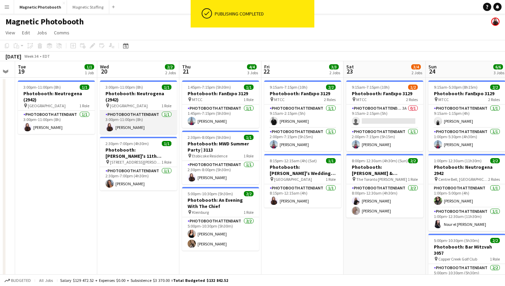
click at [140, 123] on app-card-role "Photobooth Attendant [DATE] 3:00pm-11:00pm (8h) [PERSON_NAME]" at bounding box center [138, 122] width 77 height 23
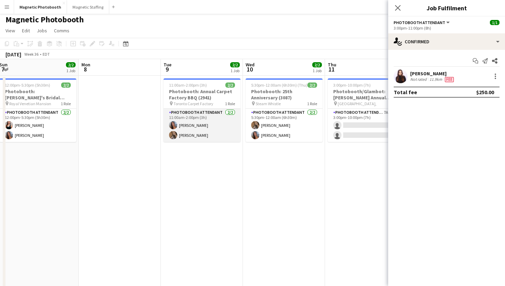
scroll to position [0, 169]
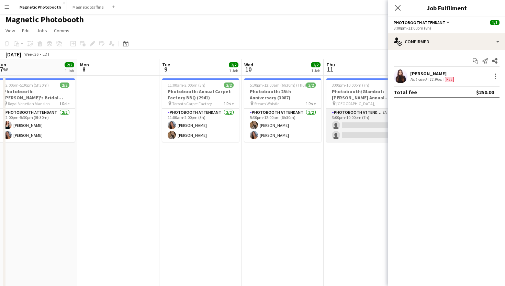
click at [364, 129] on app-card-role "Photobooth Attendant 7A 0/2 3:00pm-10:00pm (7h) single-neutral-actions single-n…" at bounding box center [364, 124] width 77 height 33
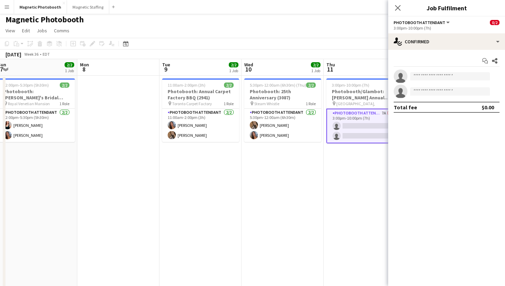
click at [315, 207] on app-date-cell "5:30pm-12:00am (6h30m) (Thu) 2/2 Photobooth: 25th Anniversary (3087) pin Steam …" at bounding box center [282, 216] width 82 height 281
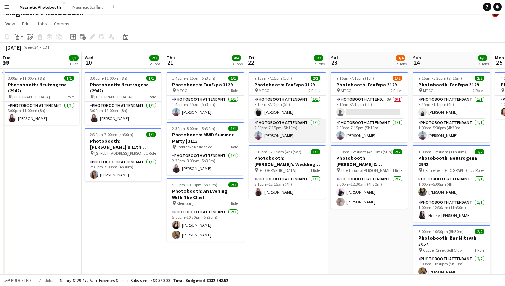
scroll to position [0, 248]
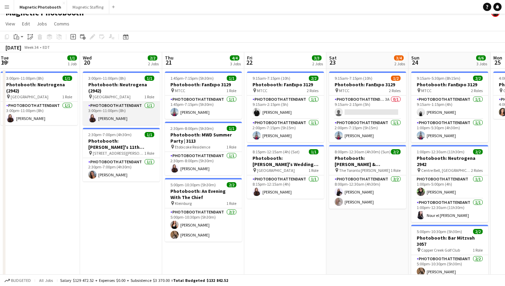
click at [119, 114] on app-card-role "Photobooth Attendant [DATE] 3:00pm-11:00pm (8h) [PERSON_NAME]" at bounding box center [121, 113] width 77 height 23
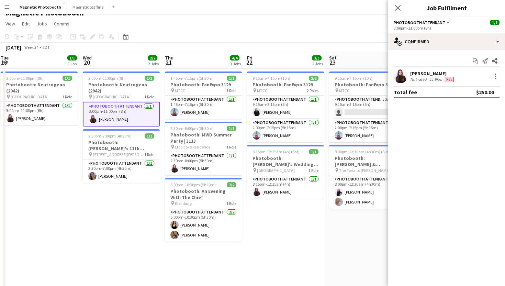
click at [492, 80] on div "[PERSON_NAME] Not rated 11.9km Fee" at bounding box center [446, 76] width 117 height 14
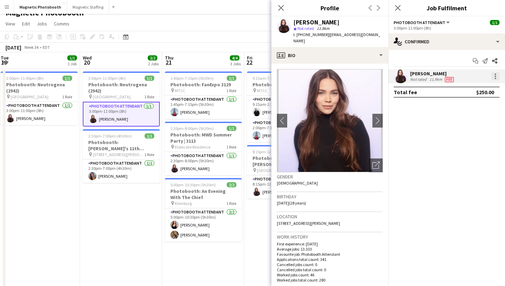
click at [496, 77] on div at bounding box center [495, 76] width 8 height 8
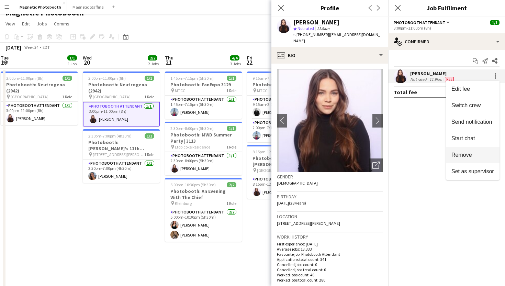
click at [463, 150] on button "Remove" at bounding box center [473, 155] width 54 height 16
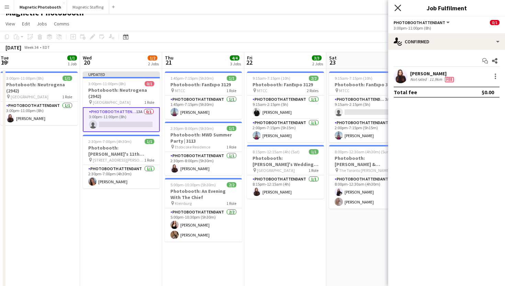
click at [399, 8] on icon "Close pop-in" at bounding box center [397, 7] width 7 height 7
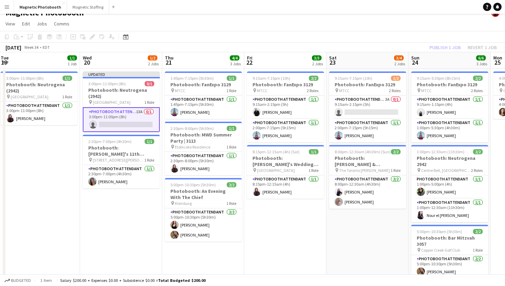
click at [391, 28] on app-page-menu "View Day view expanded Day view collapsed Month view Date picker Jump to [DATE]…" at bounding box center [252, 24] width 505 height 13
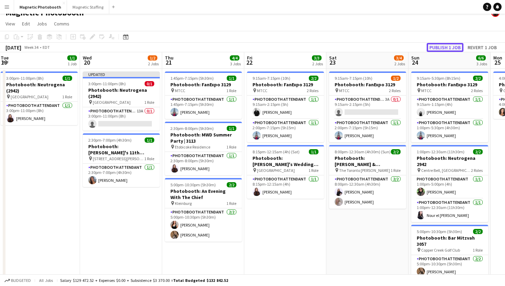
click at [431, 45] on button "Publish 1 job" at bounding box center [444, 47] width 37 height 9
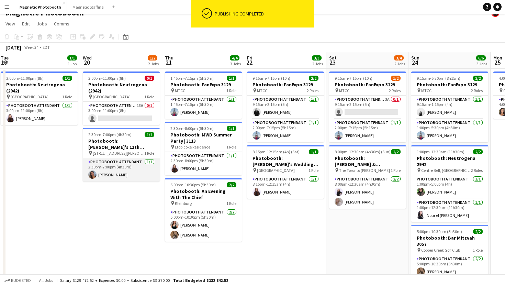
click at [127, 180] on app-card-role "Photobooth Attendant [DATE] 2:30pm-7:00pm (4h30m) [PERSON_NAME]" at bounding box center [121, 169] width 77 height 23
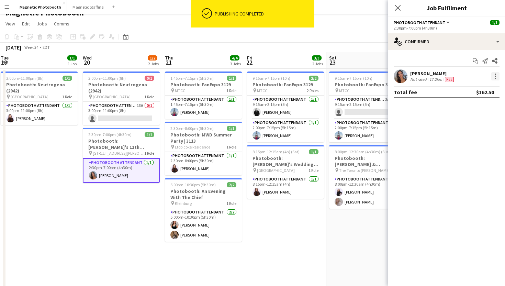
click at [497, 74] on div at bounding box center [495, 76] width 8 height 8
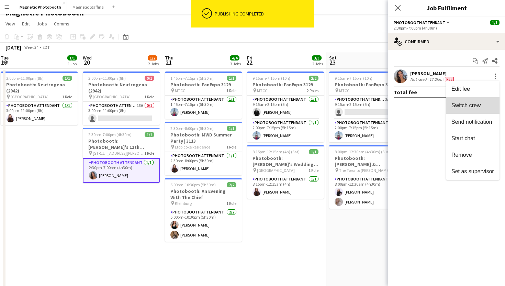
click at [480, 108] on span "Switch crew" at bounding box center [465, 105] width 29 height 6
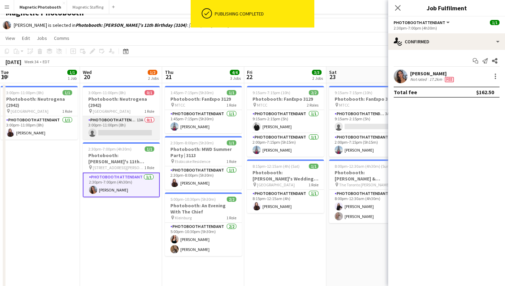
click at [124, 133] on app-card-role "Photobooth Attendant 13A 0/1 3:00pm-11:00pm (8h) single-neutral-actions" at bounding box center [121, 127] width 77 height 23
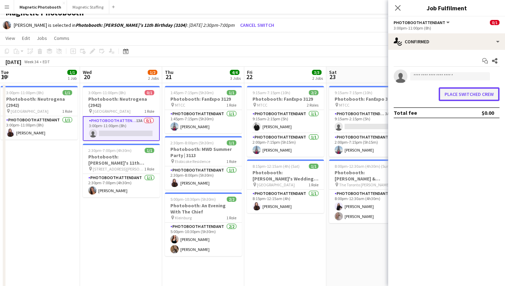
click at [491, 93] on button "Place switched crew" at bounding box center [468, 94] width 61 height 14
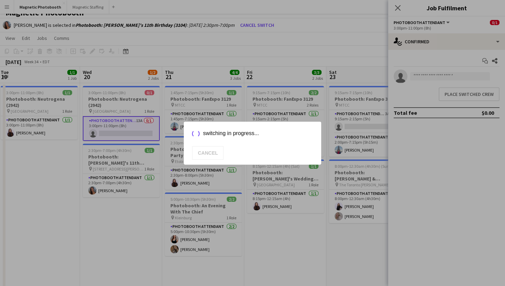
scroll to position [9, 0]
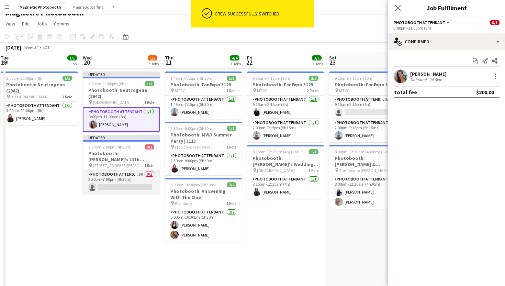
click at [137, 182] on app-card-role "Photobooth Attendant 5A 0/1 2:30pm-7:00pm (4h30m) single-neutral-actions" at bounding box center [121, 181] width 77 height 23
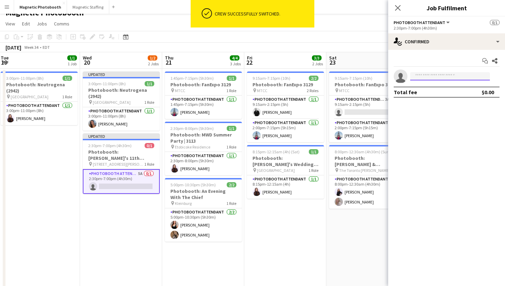
click at [424, 72] on input at bounding box center [450, 76] width 80 height 8
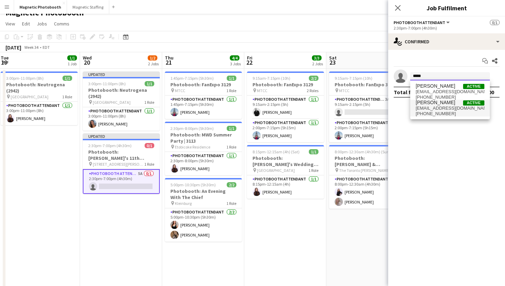
type input "*****"
click at [442, 103] on span "[PERSON_NAME] Active" at bounding box center [449, 103] width 69 height 6
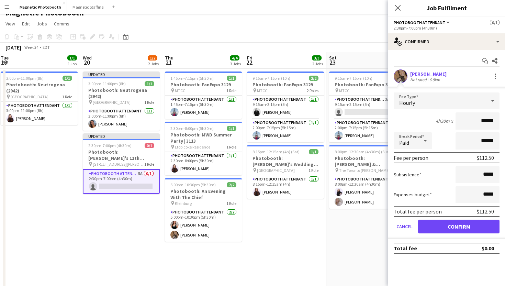
click at [486, 122] on input "******" at bounding box center [477, 120] width 44 height 17
type input "******"
click at [485, 176] on input "*****" at bounding box center [477, 174] width 44 height 17
type input "******"
click at [471, 234] on form "Fee Type Hourly 4h30m x ****** Break Period Paid ****** Fee per person $121.50 …" at bounding box center [446, 165] width 117 height 147
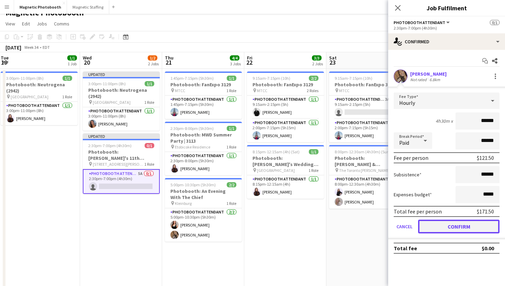
click at [473, 228] on button "Confirm" at bounding box center [458, 226] width 81 height 14
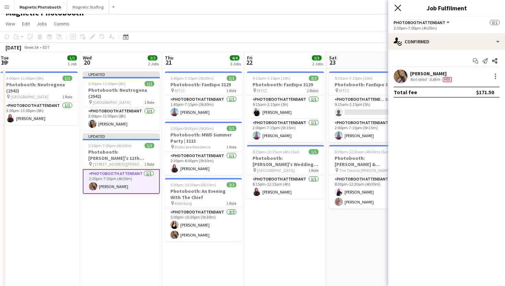
click at [399, 7] on icon "Close pop-in" at bounding box center [397, 7] width 7 height 7
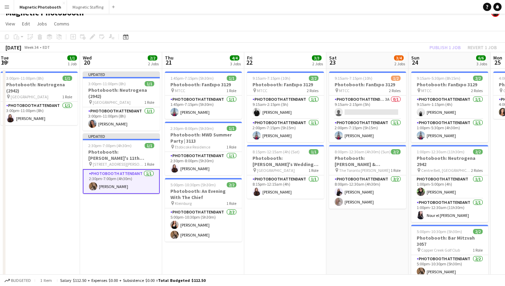
click at [367, 38] on app-toolbar "Copy Paste Paste Command V Paste with crew Command Shift V Paste linked Job [GE…" at bounding box center [252, 37] width 505 height 12
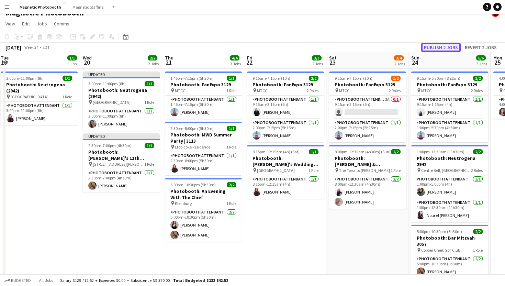
click at [439, 48] on button "Publish 2 jobs" at bounding box center [440, 47] width 39 height 9
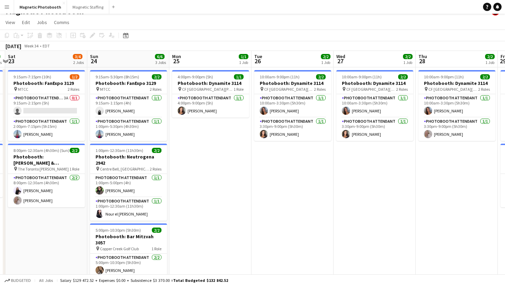
scroll to position [11, 0]
click at [76, 105] on app-card-role "Photobooth Attendant 3A 0/1 9:15am-2:15pm (5h) single-neutral-actions" at bounding box center [46, 105] width 77 height 23
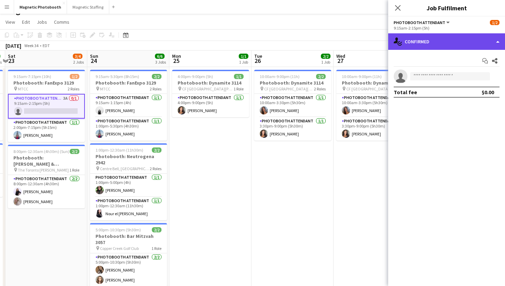
click at [464, 36] on div "single-neutral-actions-check-2 Confirmed" at bounding box center [446, 41] width 117 height 16
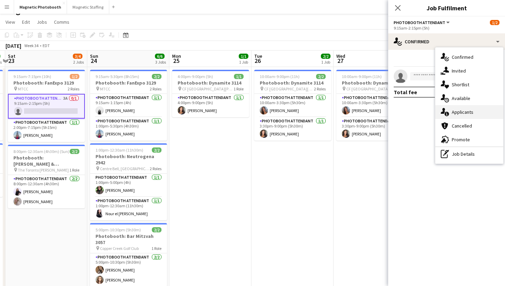
click at [476, 109] on div "single-neutral-actions-information Applicants" at bounding box center [469, 112] width 68 height 14
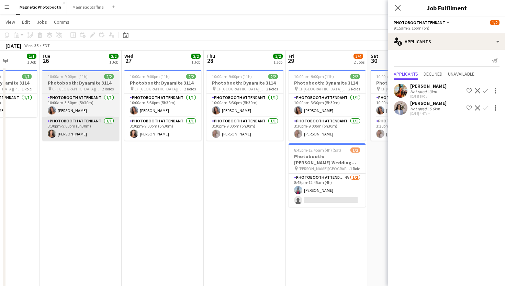
scroll to position [0, 212]
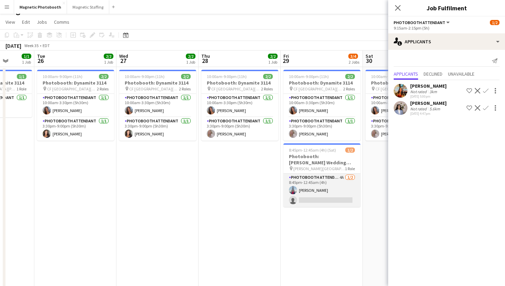
click at [316, 194] on app-card-role "Photobooth Attendant 4A [DATE] 8:45pm-12:45am (4h) [PERSON_NAME] single-neutral…" at bounding box center [321, 189] width 77 height 33
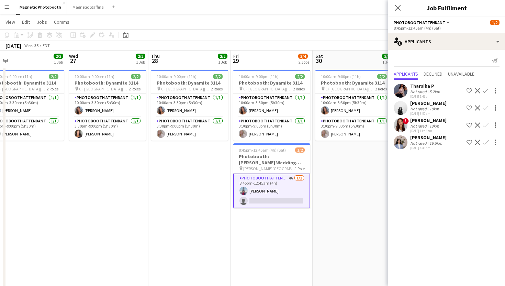
scroll to position [0, 263]
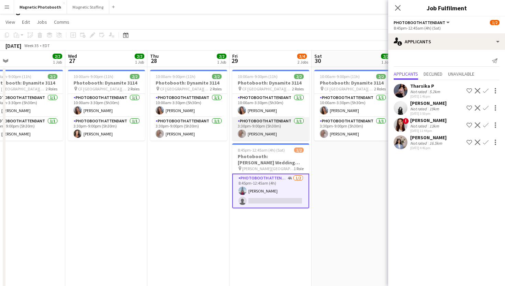
click at [291, 134] on app-card-role "Photobooth Attendant [DATE] 3:30pm-9:00pm (5h30m) [PERSON_NAME]" at bounding box center [270, 128] width 77 height 23
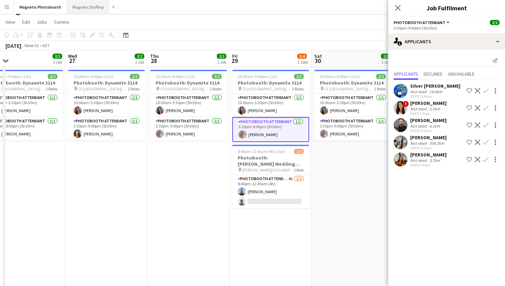
click at [85, 6] on button "Magnetic Staffing Close" at bounding box center [88, 6] width 42 height 13
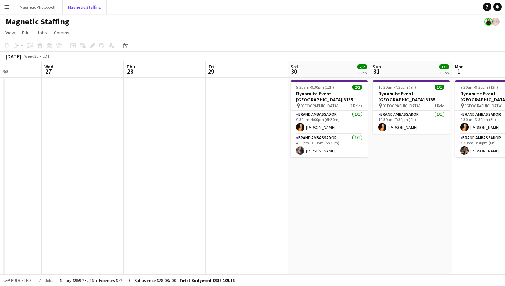
scroll to position [2, 0]
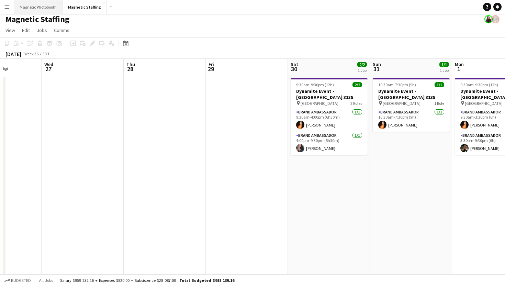
click at [41, 11] on button "Magnetic Photobooth Close" at bounding box center [38, 6] width 48 height 13
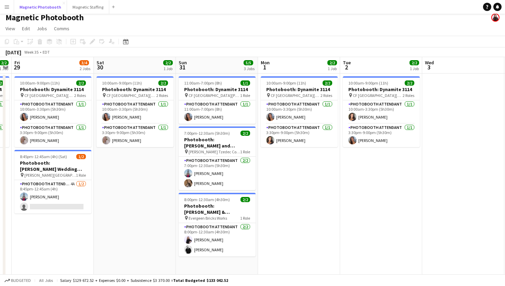
scroll to position [0, 202]
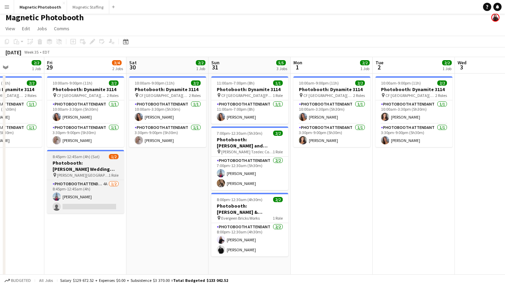
click at [86, 160] on h3 "Photobooth: [PERSON_NAME] Wedding (3134)" at bounding box center [85, 166] width 77 height 12
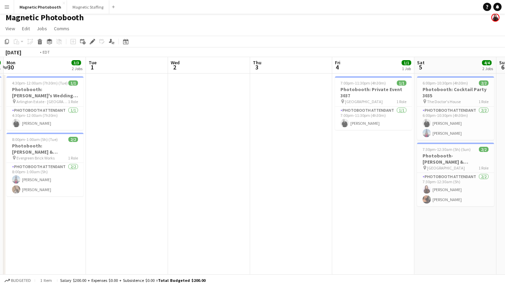
scroll to position [0, 203]
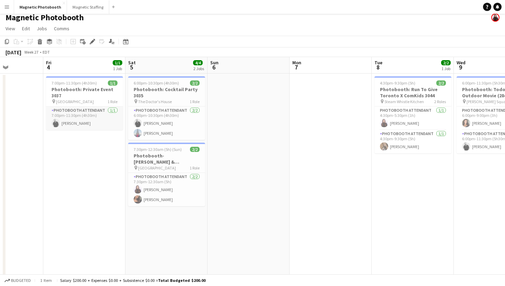
click at [95, 119] on app-card-role "Photobooth Attendant [DATE] 7:00pm-11:30pm (4h30m) [PERSON_NAME]" at bounding box center [84, 117] width 77 height 23
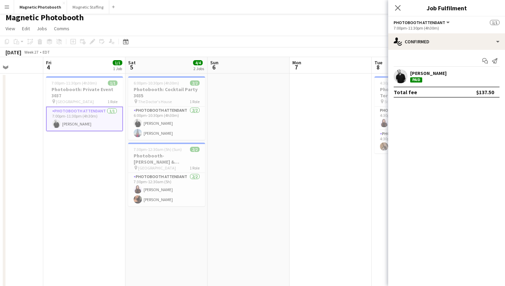
click at [485, 77] on div "[PERSON_NAME]" at bounding box center [446, 76] width 117 height 14
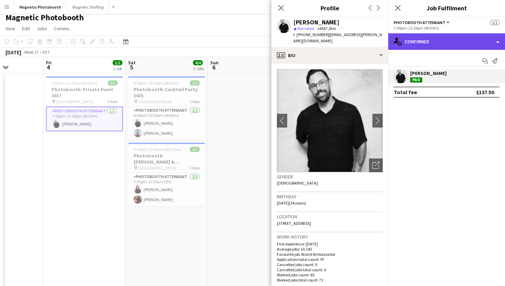
click at [487, 44] on div "single-neutral-actions-check-2 Confirmed" at bounding box center [446, 41] width 117 height 16
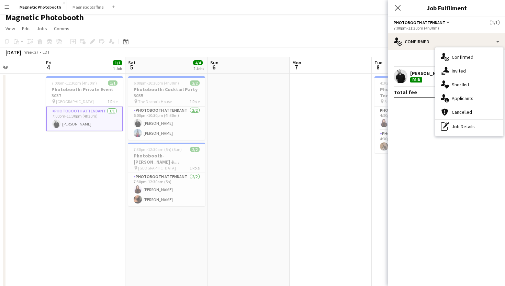
click at [270, 97] on app-date-cell at bounding box center [248, 227] width 82 height 308
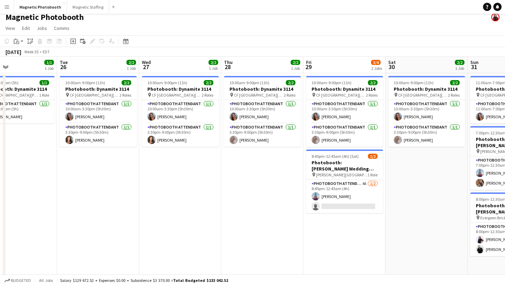
scroll to position [20, 0]
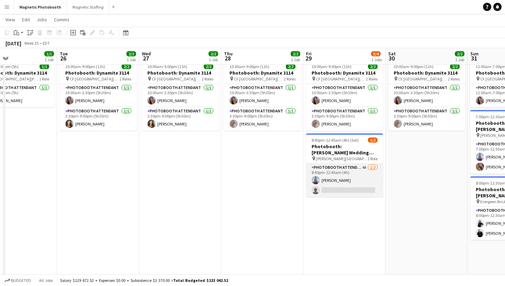
click at [346, 180] on app-card-role "Photobooth Attendant 4A [DATE] 8:45pm-12:45am (4h) [PERSON_NAME] single-neutral…" at bounding box center [344, 179] width 77 height 33
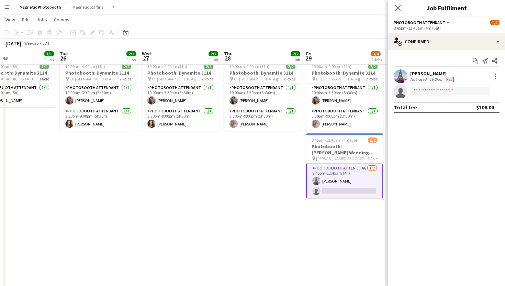
click at [423, 31] on app-options-switcher "Photobooth Attendant All roles Photobooth Attendant [DATE] 8:45pm-12:45am (4h) …" at bounding box center [446, 24] width 117 height 17
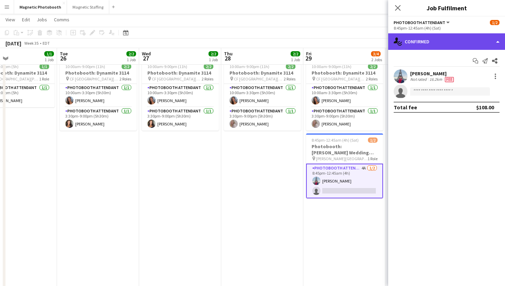
click at [423, 39] on div "single-neutral-actions-check-2 Confirmed" at bounding box center [446, 41] width 117 height 16
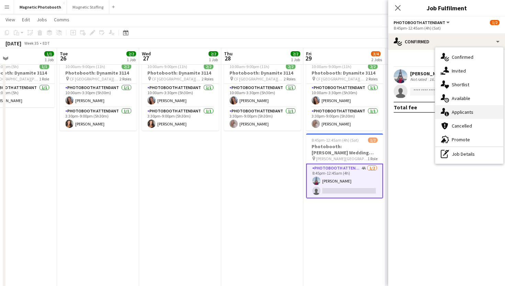
click at [445, 115] on icon at bounding box center [446, 114] width 4 height 4
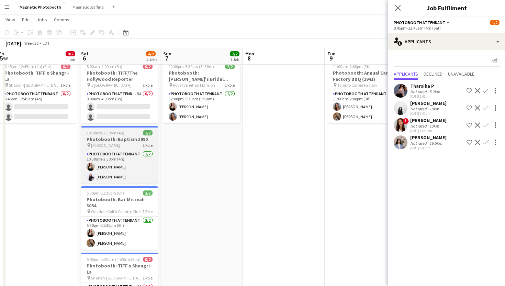
scroll to position [0, 180]
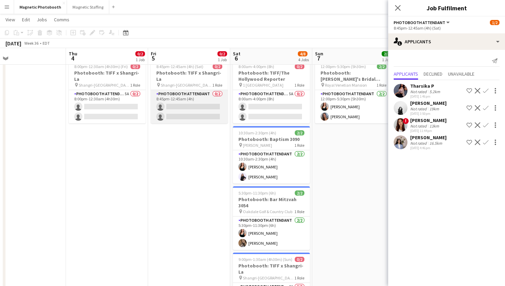
click at [185, 105] on app-card-role "Photobooth Attendant 0/2 8:45pm-12:45am (4h) single-neutral-actions single-neut…" at bounding box center [189, 106] width 77 height 33
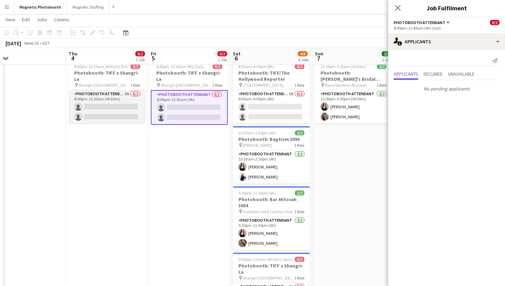
click at [130, 102] on app-card-role "Photobooth Attendant 5A 0/2 8:00pm-12:30am (4h30m) single-neutral-actions singl…" at bounding box center [107, 106] width 77 height 33
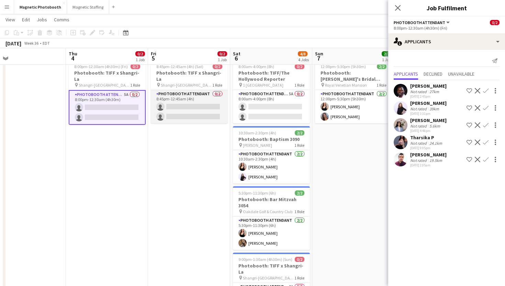
scroll to position [0, 0]
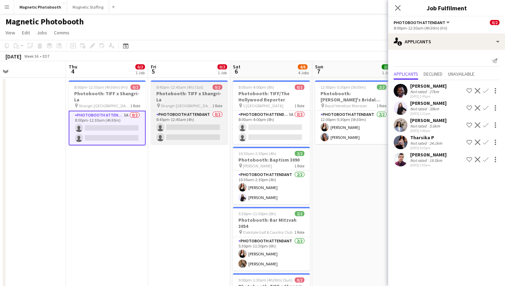
click at [208, 90] on h3 "Photobooth: TIFF x Shangri-La" at bounding box center [189, 96] width 77 height 12
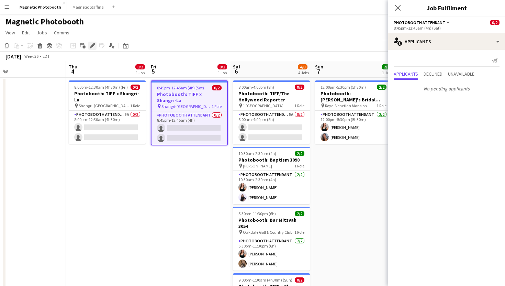
click at [91, 49] on div "Edit" at bounding box center [92, 46] width 8 height 8
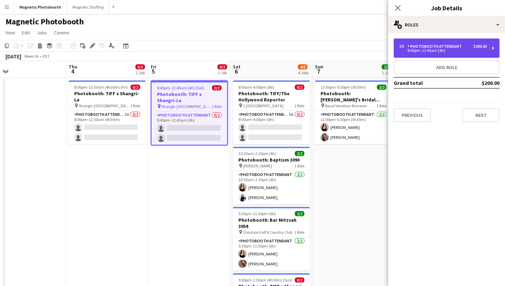
click at [435, 42] on div "2 x Photobooth Attendant $200.00 8:45pm-12:45am (4h)" at bounding box center [446, 47] width 106 height 19
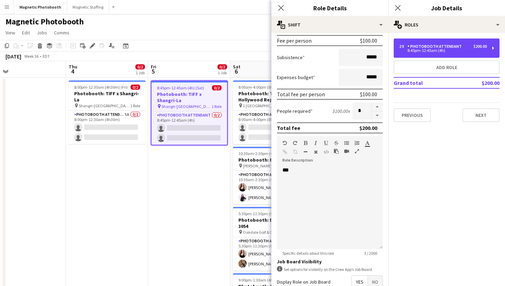
scroll to position [179, 0]
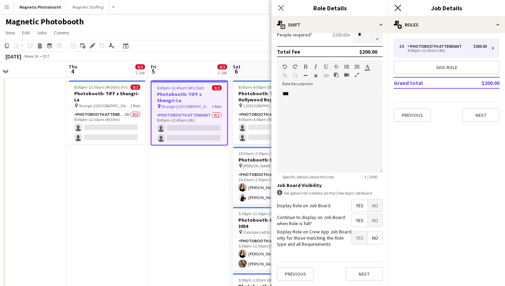
click at [399, 7] on icon at bounding box center [397, 7] width 7 height 7
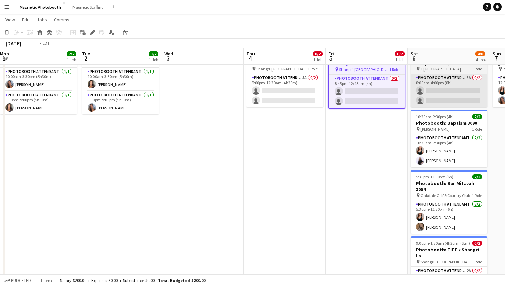
scroll to position [0, 0]
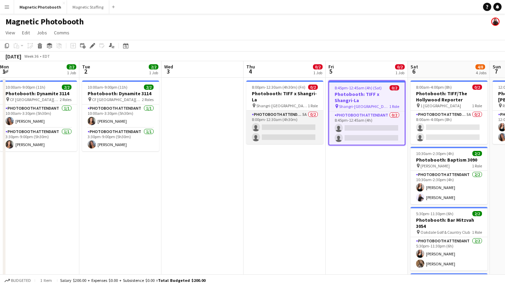
click at [268, 136] on app-card-role "Photobooth Attendant 5A 0/2 8:00pm-12:30am (4h30m) single-neutral-actions singl…" at bounding box center [284, 127] width 77 height 33
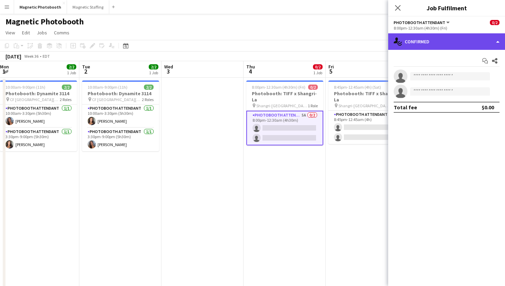
click at [421, 43] on div "single-neutral-actions-check-2 Confirmed" at bounding box center [446, 41] width 117 height 16
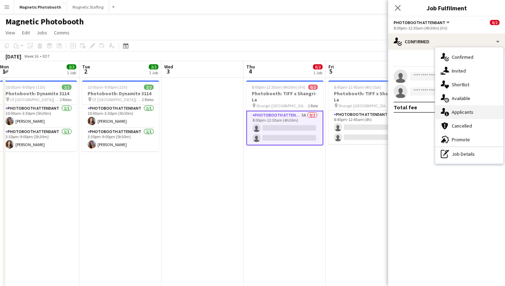
click at [452, 108] on div "single-neutral-actions-information Applicants" at bounding box center [469, 112] width 68 height 14
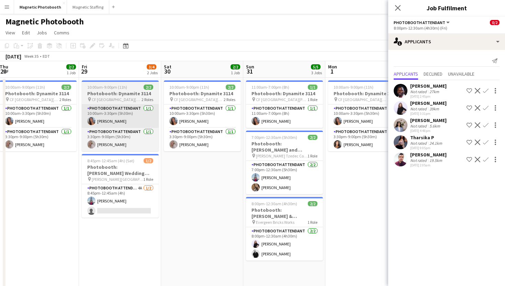
scroll to position [0, 0]
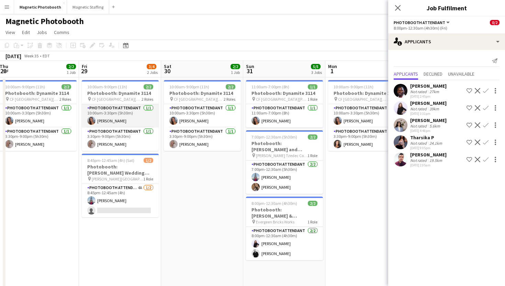
click at [142, 121] on app-card-role "Photobooth Attendant [DATE] 10:00am-3:30pm (5h30m) [PERSON_NAME]" at bounding box center [120, 115] width 77 height 23
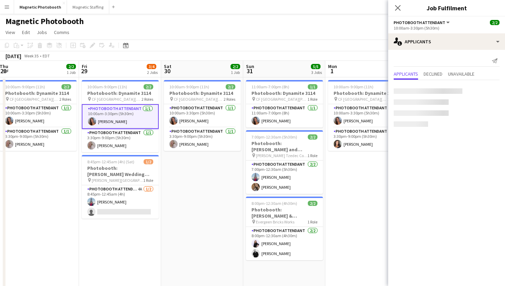
scroll to position [0, 169]
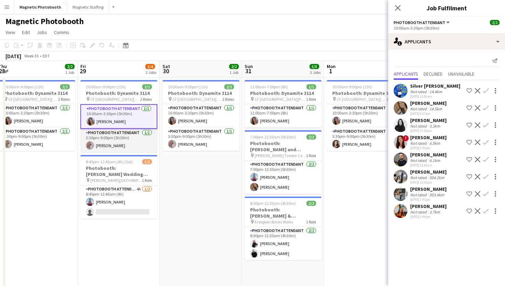
click at [141, 141] on app-card-role "Photobooth Attendant [DATE] 3:30pm-9:00pm (5h30m) [PERSON_NAME]" at bounding box center [118, 140] width 77 height 23
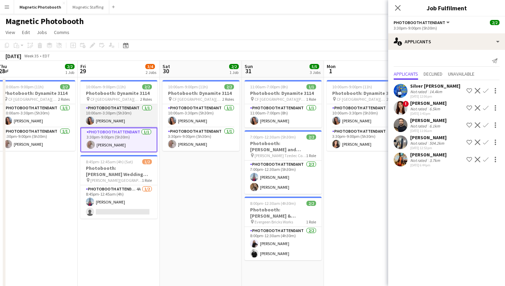
click at [140, 122] on app-card-role "Photobooth Attendant [DATE] 10:00am-3:30pm (5h30m) [PERSON_NAME]" at bounding box center [118, 115] width 77 height 23
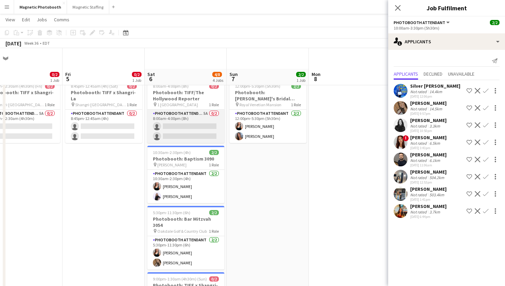
scroll to position [111, 0]
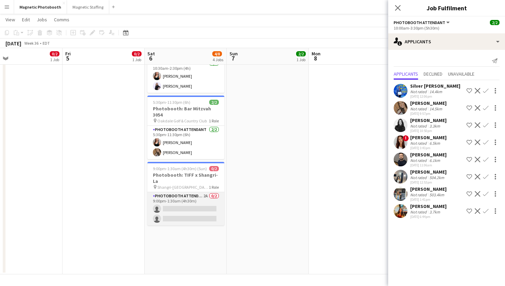
click at [220, 199] on app-card-role "Photobooth Attendant 2A 0/2 9:00pm-1:30am (4h30m) single-neutral-actions single…" at bounding box center [185, 208] width 77 height 33
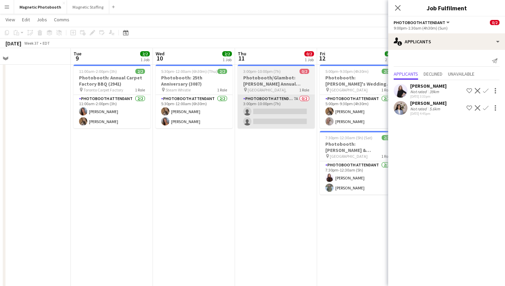
scroll to position [0, 259]
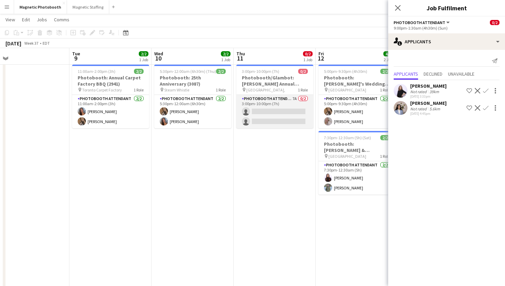
click at [272, 116] on app-card-role "Photobooth Attendant 7A 0/2 3:00pm-10:00pm (7h) single-neutral-actions single-n…" at bounding box center [274, 111] width 77 height 33
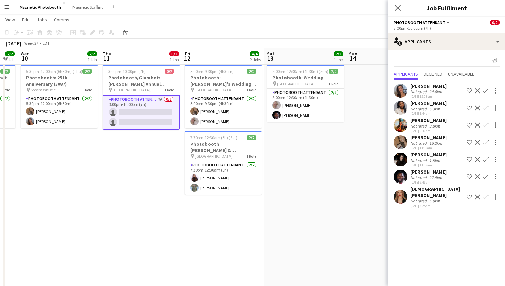
scroll to position [0, 238]
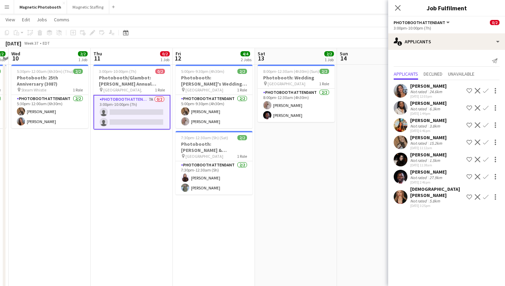
click at [485, 93] on app-icon "Confirm" at bounding box center [485, 90] width 5 height 5
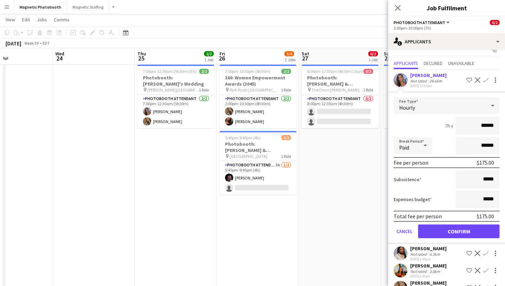
scroll to position [0, 276]
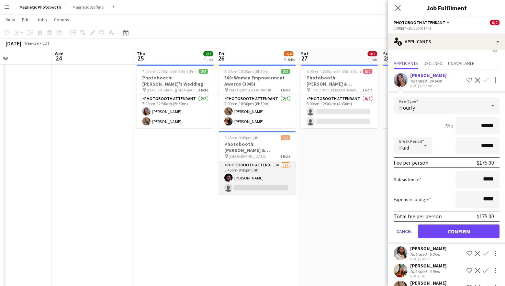
click at [287, 174] on app-card-role "Photobooth Attendant 3A [DATE] 5:45pm-9:45pm (4h) [PERSON_NAME] single-neutral-…" at bounding box center [257, 177] width 77 height 33
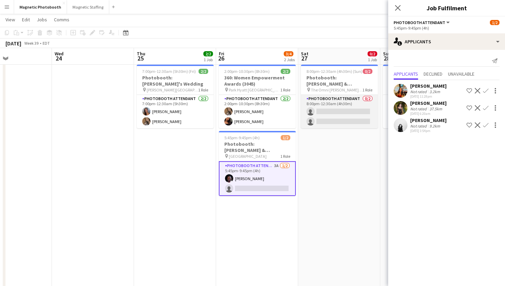
click at [344, 98] on app-card-role "Photobooth Attendant 0/2 8:00pm-12:30am (4h30m) single-neutral-actions single-n…" at bounding box center [339, 111] width 77 height 33
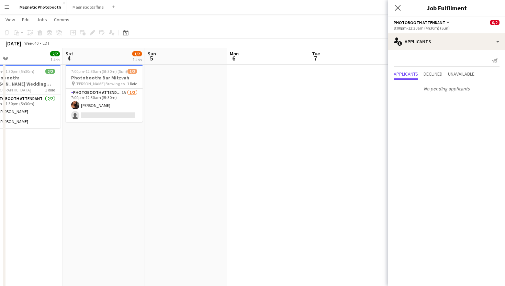
scroll to position [0, 259]
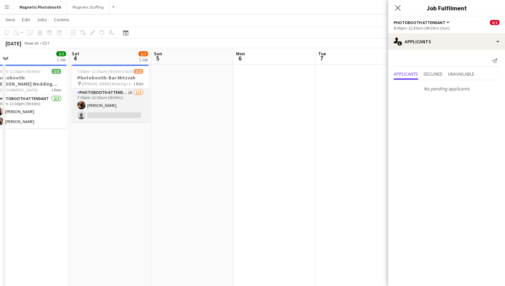
click at [136, 114] on app-card-role "Photobooth Attendant 1A [DATE] 7:00pm-12:30am (5h30m) [PERSON_NAME] single-neut…" at bounding box center [110, 105] width 77 height 33
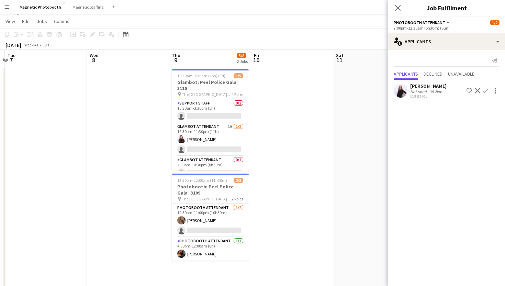
scroll to position [0, 211]
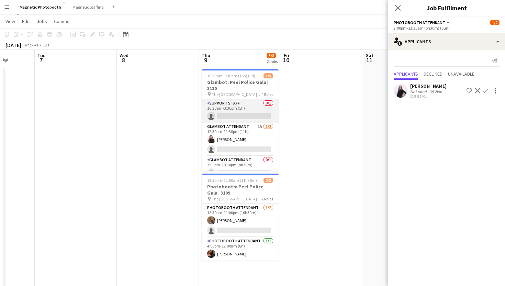
click at [261, 116] on app-card-role "Support Staff 0/1 10:30am-3:30pm (5h) single-neutral-actions" at bounding box center [240, 110] width 77 height 23
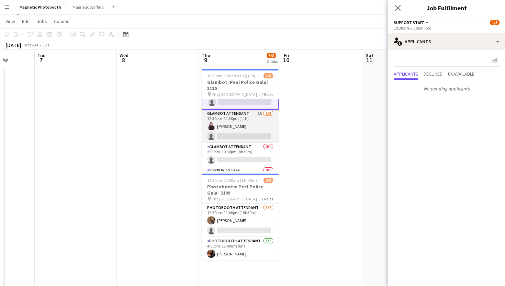
click at [263, 145] on div "Support Staff 0/1 10:30am-3:30pm (5h) single-neutral-actions Glambot Attendant …" at bounding box center [240, 135] width 77 height 72
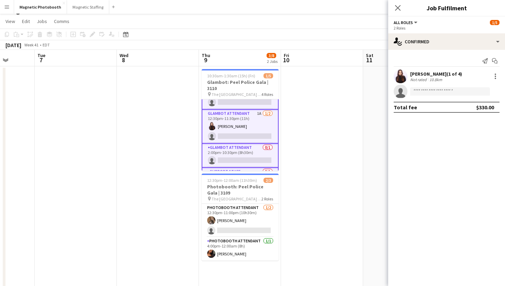
scroll to position [18, 0]
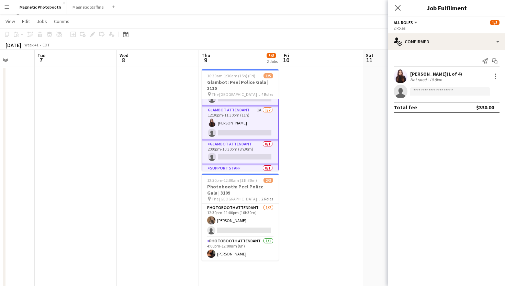
click at [260, 132] on app-card-role "Glambot Attendant 1A [DATE] 12:30pm-11:30pm (11h) [PERSON_NAME] single-neutral-…" at bounding box center [240, 123] width 77 height 34
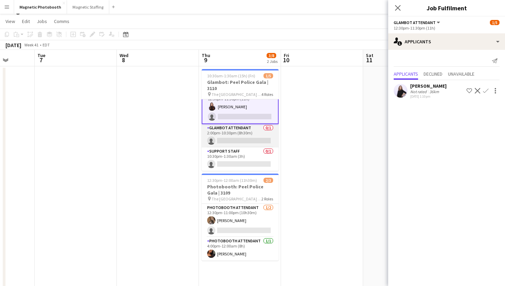
click at [255, 141] on app-card-role "Glambot Attendant 0/1 2:00pm-10:30pm (8h30m) single-neutral-actions" at bounding box center [240, 135] width 77 height 23
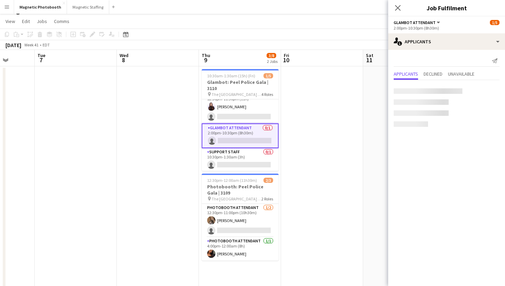
scroll to position [33, 0]
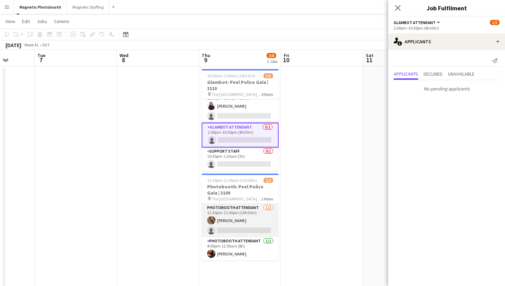
click at [262, 220] on app-card-role "Photobooth Attendant [DATE] 12:30pm-11:00pm (10h30m) [PERSON_NAME] single-neutr…" at bounding box center [240, 220] width 77 height 33
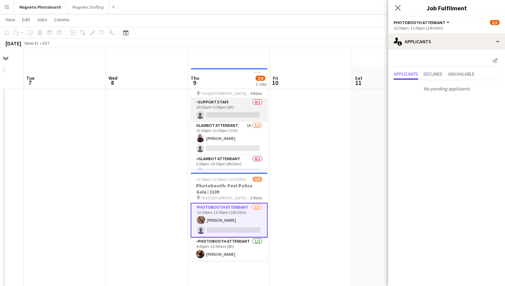
scroll to position [10, 0]
